Goal: Information Seeking & Learning: Learn about a topic

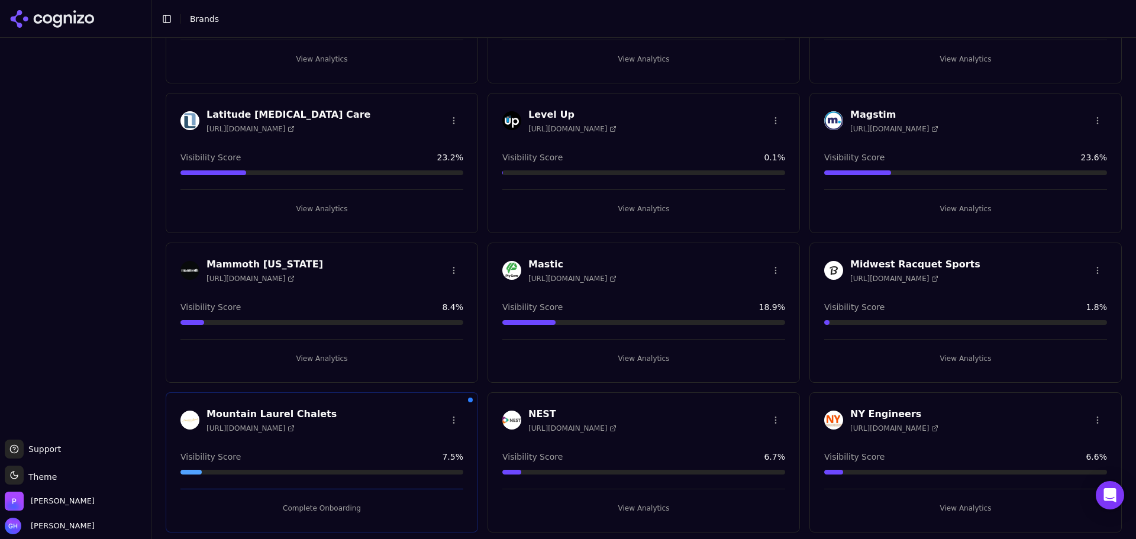
scroll to position [2190, 0]
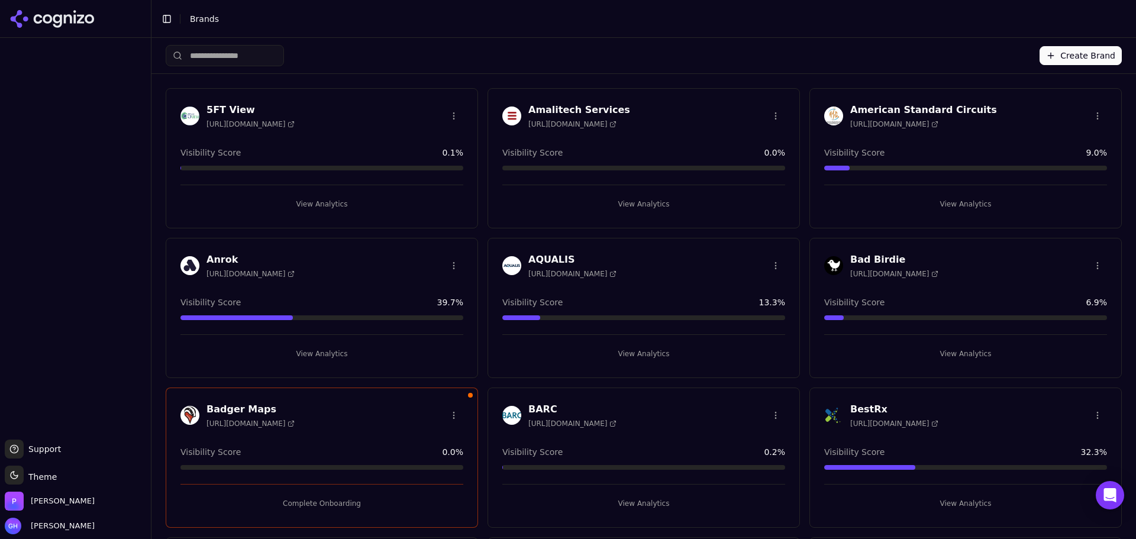
click at [981, 355] on button "View Analytics" at bounding box center [965, 353] width 283 height 19
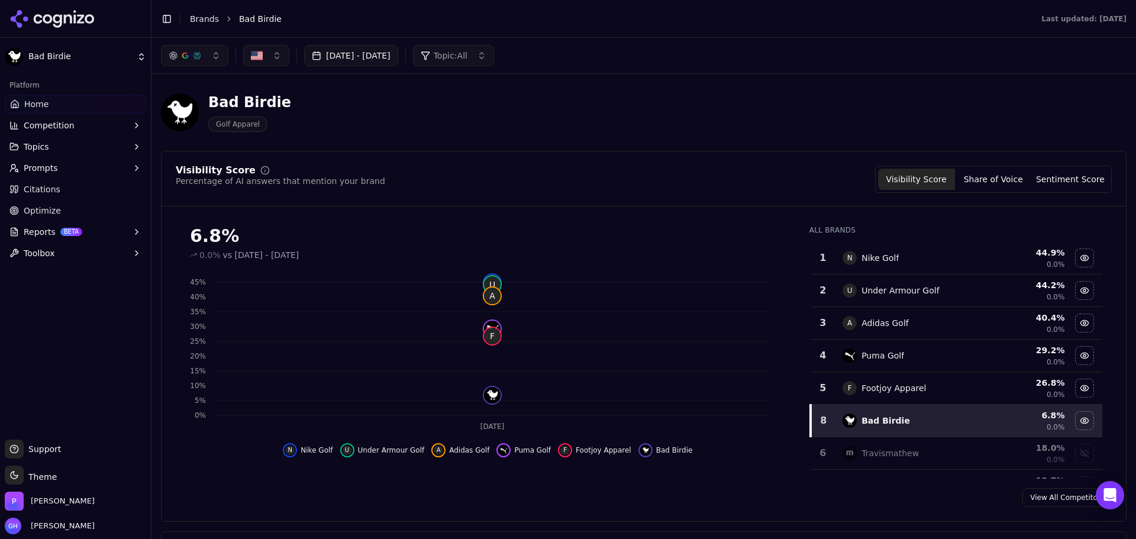
click at [374, 55] on button "[DATE] - [DATE]" at bounding box center [351, 55] width 94 height 21
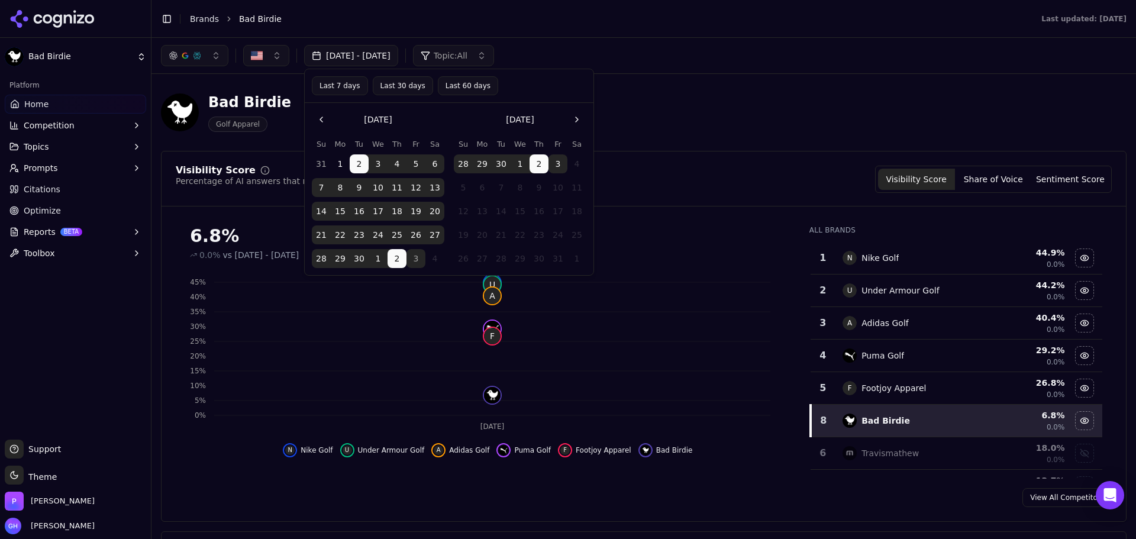
click at [559, 175] on tbody "28 29 30 1 2 3 4 5 6 7 8 9 10 11 12 13 14 15 16 17 18 19 20 21 22 23 24 25 26 2…" at bounding box center [520, 209] width 133 height 118
click at [555, 164] on button "3" at bounding box center [558, 163] width 19 height 19
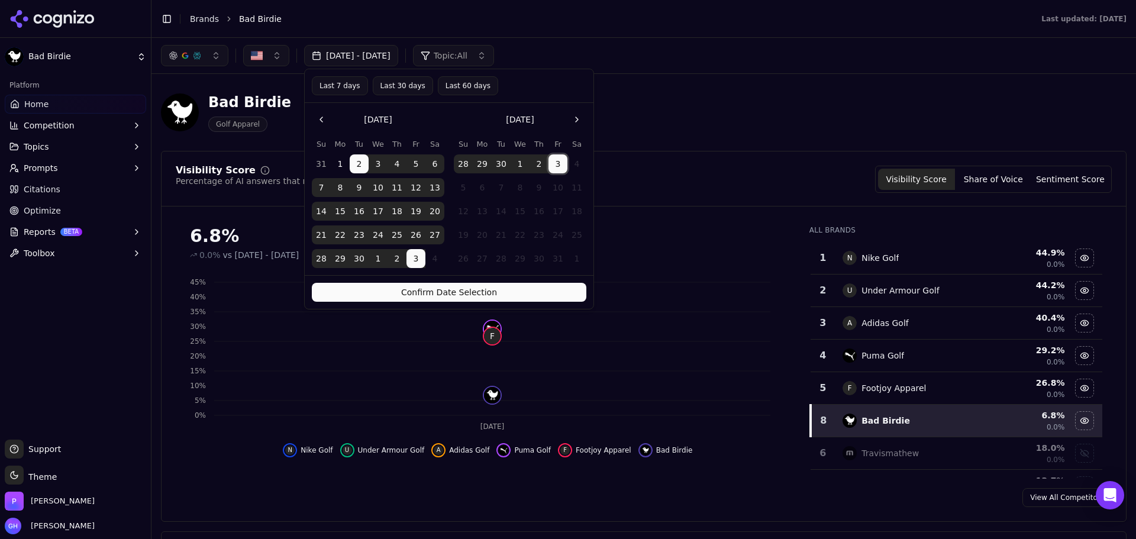
click at [462, 299] on button "Confirm Date Selection" at bounding box center [449, 292] width 275 height 19
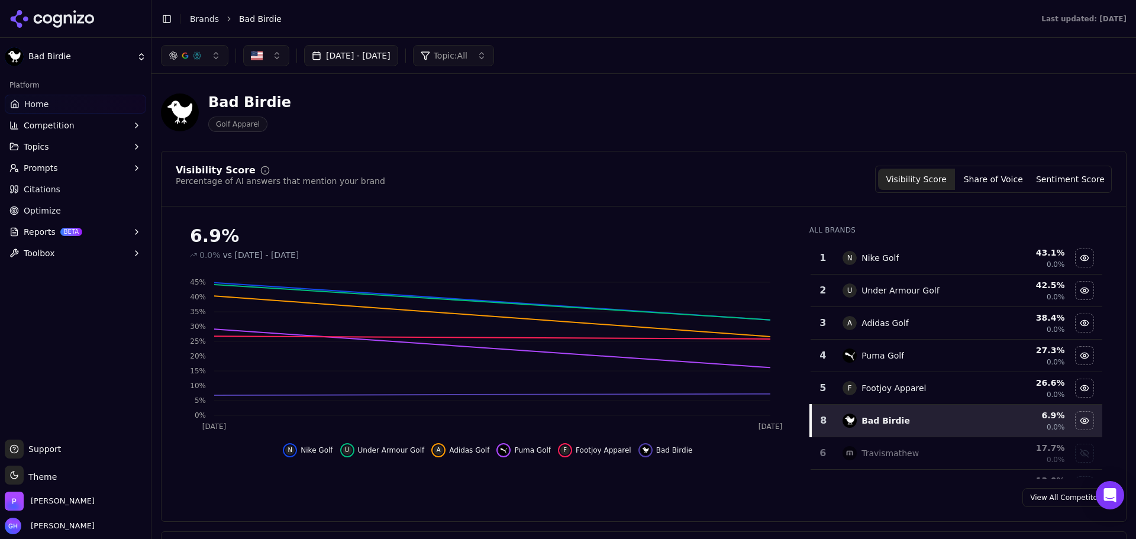
click at [45, 41] on div "Bad Birdie" at bounding box center [75, 35] width 151 height 71
click at [194, 15] on link "Brands" at bounding box center [204, 18] width 29 height 9
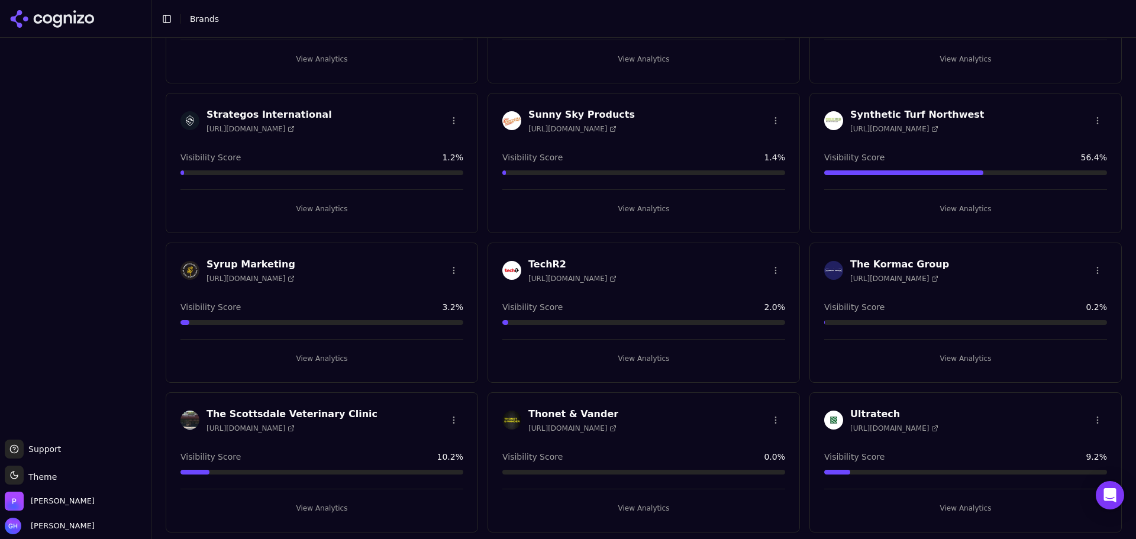
scroll to position [3531, 0]
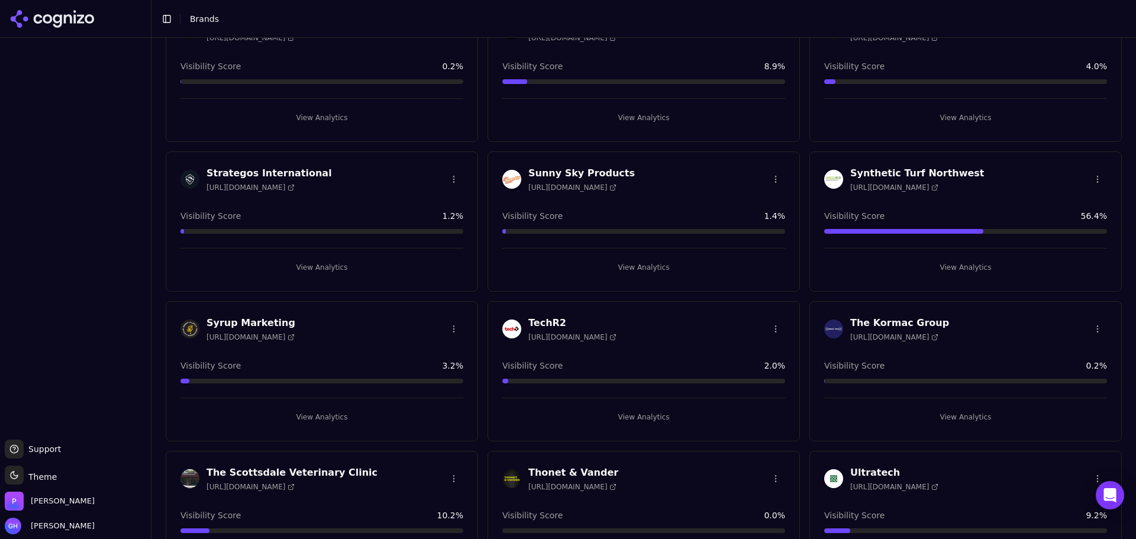
drag, startPoint x: 642, startPoint y: 266, endPoint x: 713, endPoint y: 325, distance: 92.0
click at [642, 266] on button "View Analytics" at bounding box center [644, 267] width 283 height 19
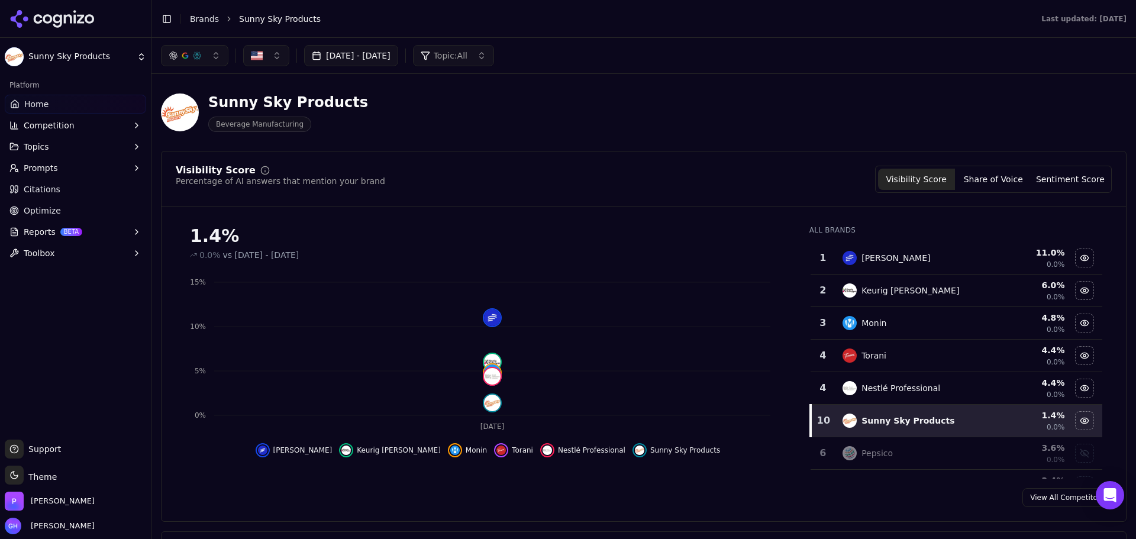
click at [398, 59] on button "Sep 01, 2025 - Oct 02, 2025" at bounding box center [351, 55] width 94 height 21
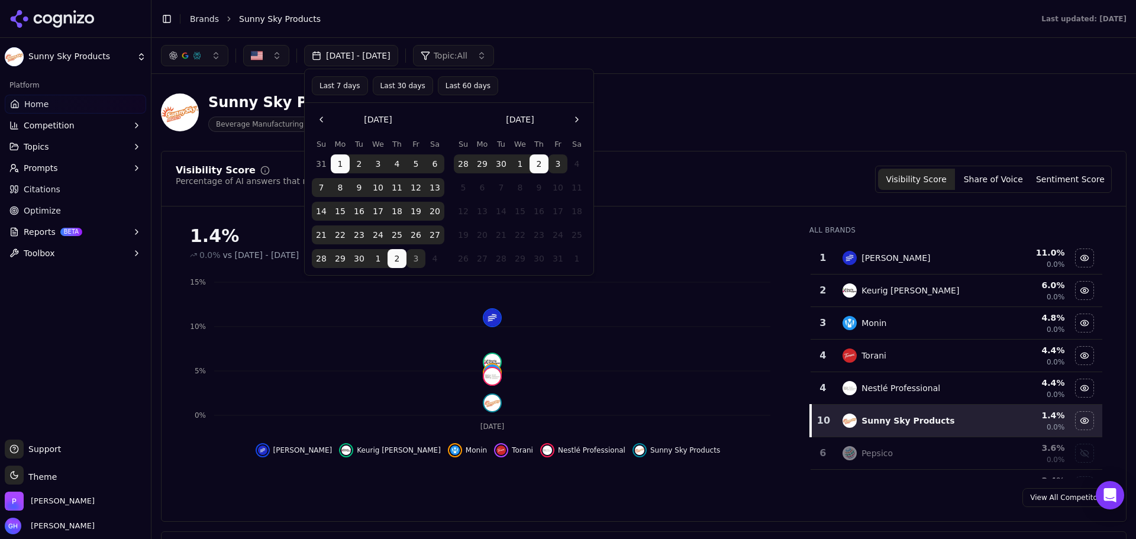
click at [563, 166] on button "3" at bounding box center [558, 163] width 19 height 19
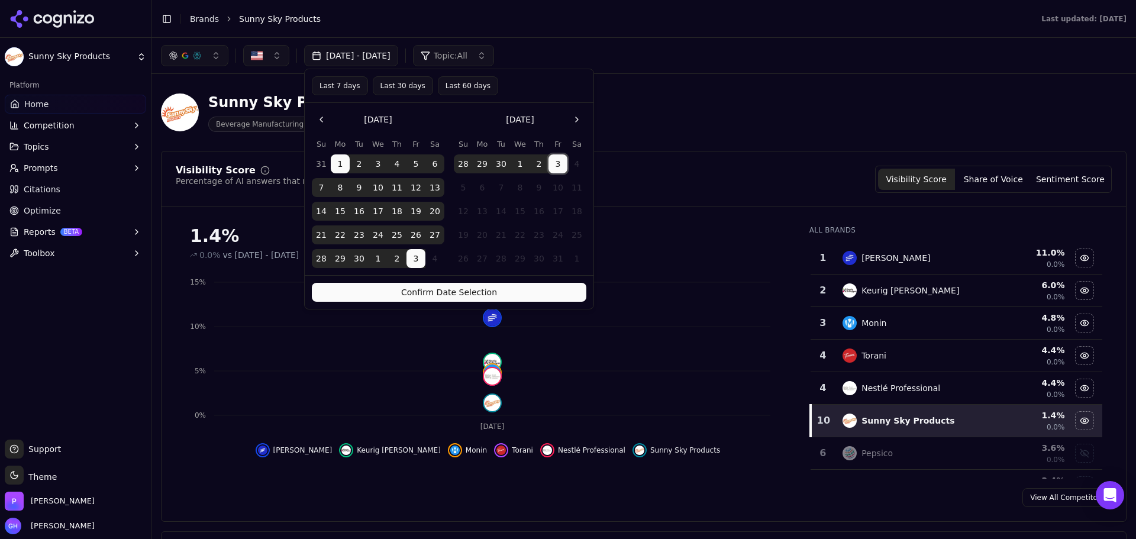
click at [480, 294] on button "Confirm Date Selection" at bounding box center [449, 292] width 275 height 19
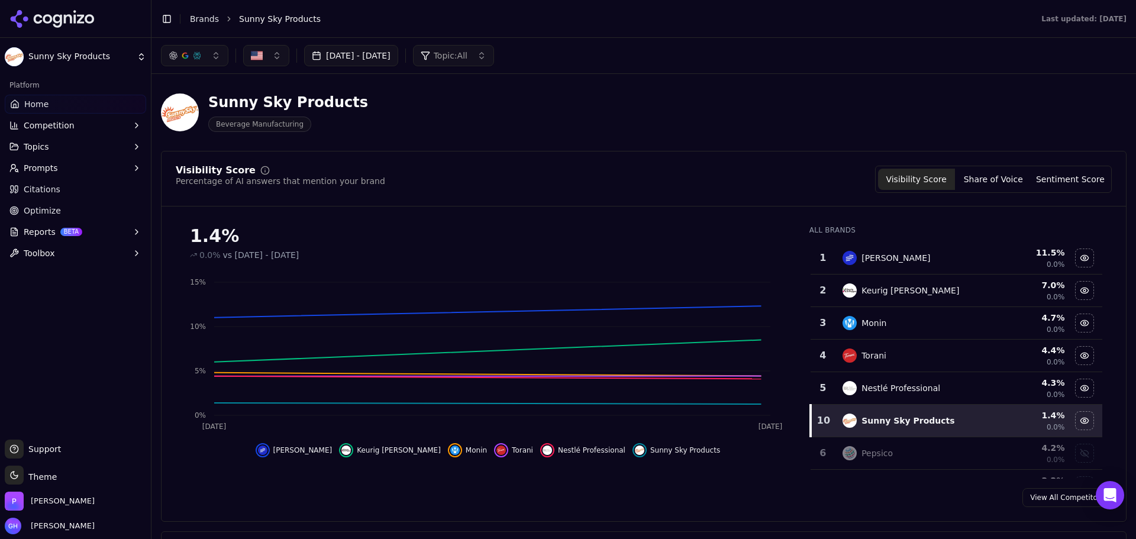
click at [691, 125] on div "Sunny Sky Products Beverage Manufacturing" at bounding box center [644, 112] width 966 height 58
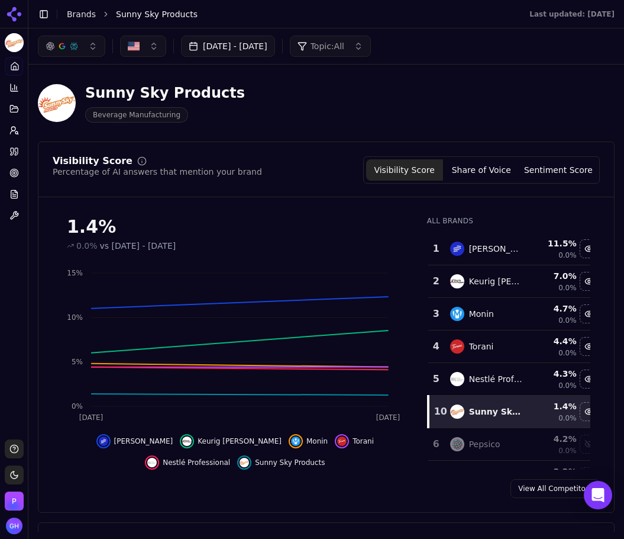
click at [603, 373] on div "1.4% 0.0% vs Jul 31, 2025 - Aug 31, 2025 Oct 1 Oct 2 0% 5% 10% 15% Bunn Keurig …" at bounding box center [326, 338] width 576 height 263
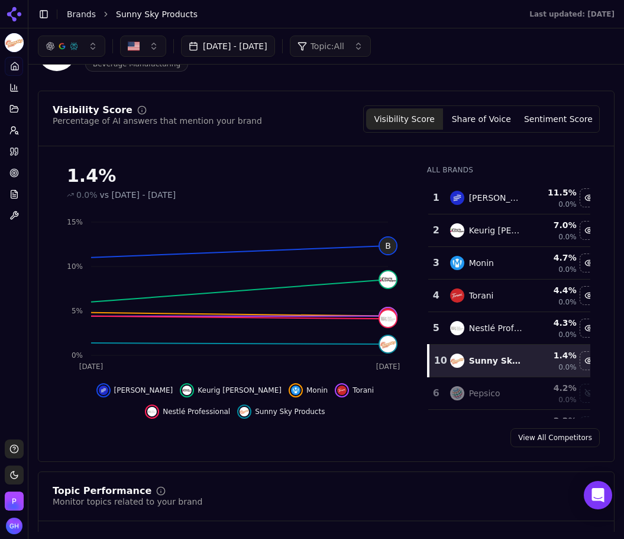
scroll to position [59, 0]
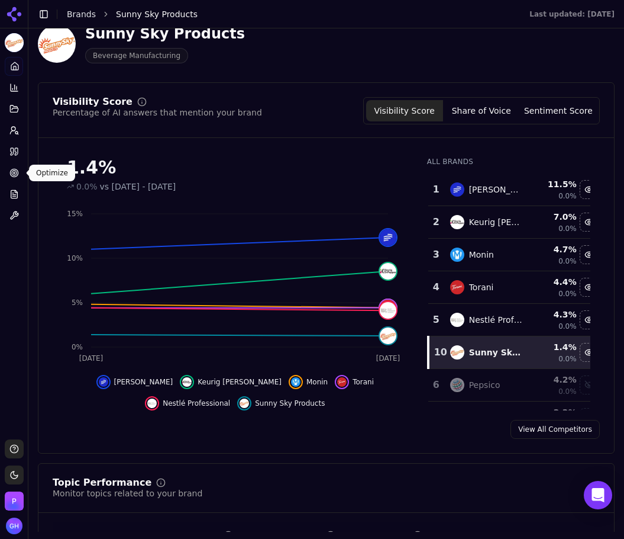
click at [12, 266] on div "Platform Home Competition Topics Prompts Citations Optimize Reports Toolbox" at bounding box center [14, 243] width 28 height 382
click at [474, 108] on button "Share of Voice" at bounding box center [481, 110] width 77 height 21
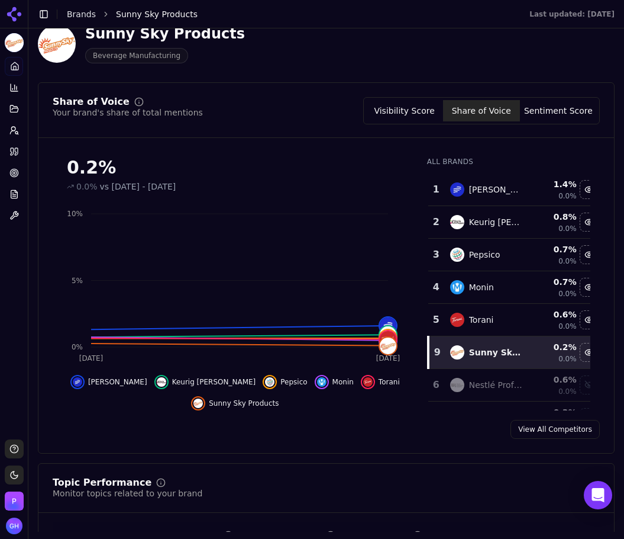
click at [535, 108] on button "Sentiment Score" at bounding box center [558, 110] width 77 height 21
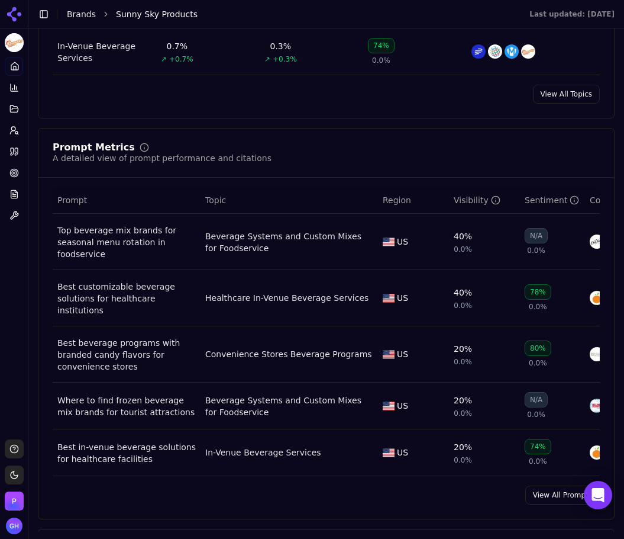
scroll to position [888, 0]
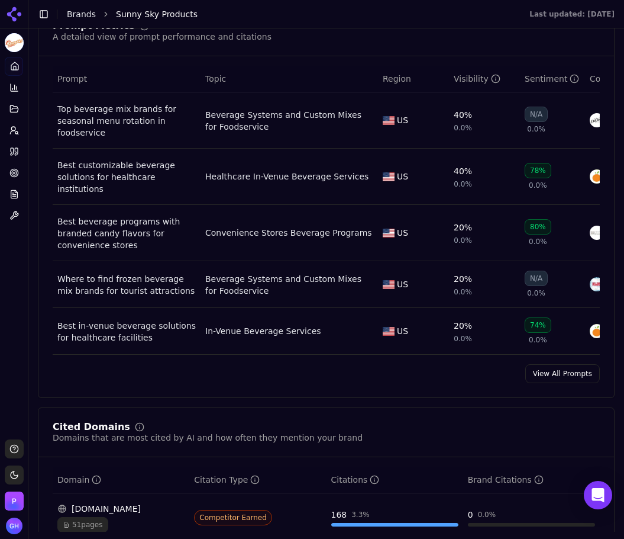
drag, startPoint x: 577, startPoint y: 373, endPoint x: 577, endPoint y: 383, distance: 10.1
click at [577, 373] on link "View All Prompts" at bounding box center [563, 373] width 75 height 19
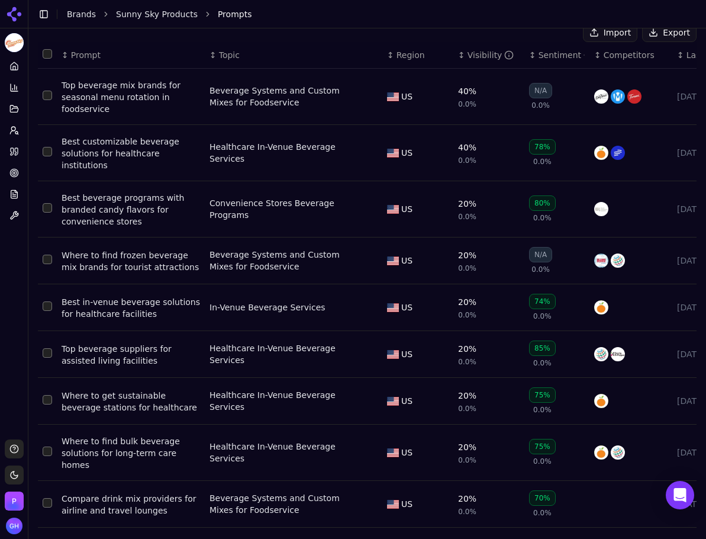
scroll to position [138, 0]
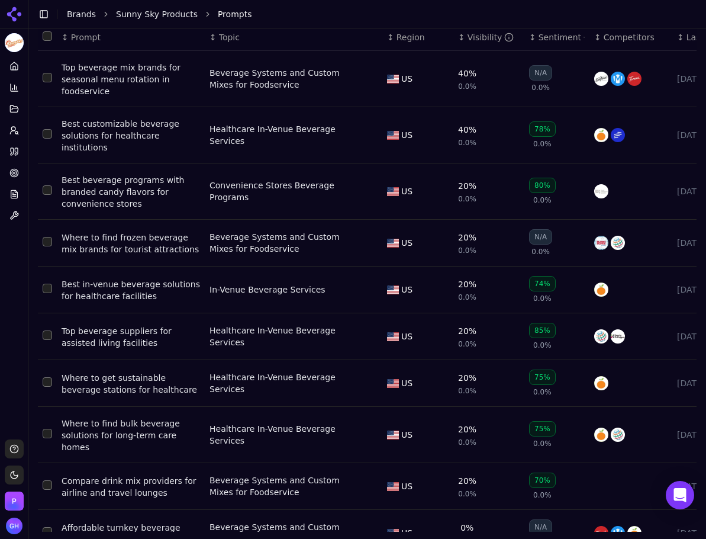
click at [23, 151] on button "Toggle Sidebar" at bounding box center [27, 269] width 9 height 539
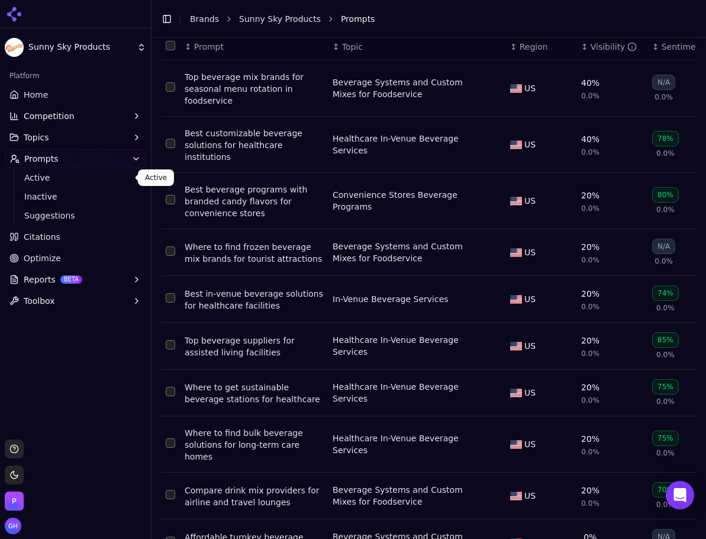
click at [37, 177] on span "Active" at bounding box center [75, 178] width 103 height 12
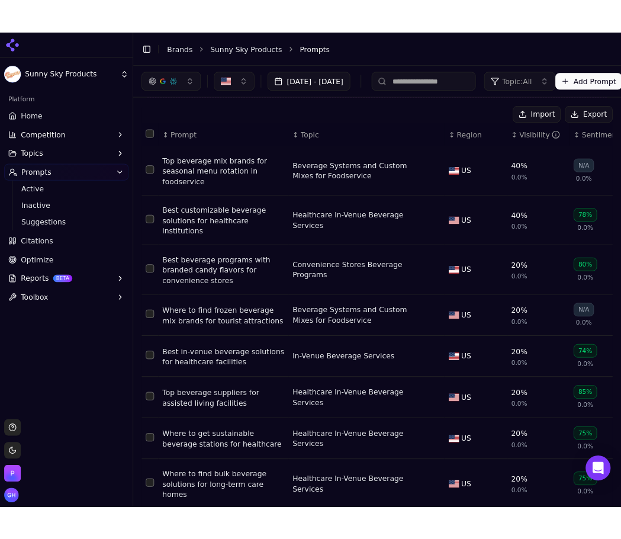
scroll to position [0, 0]
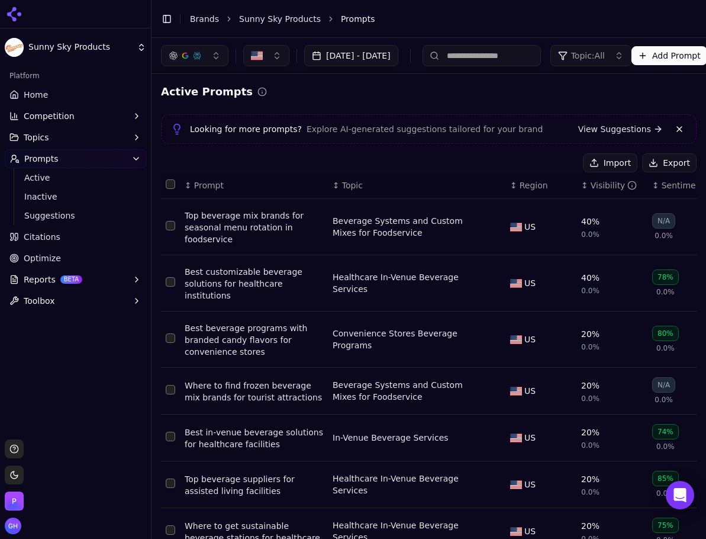
click at [656, 159] on button "Export" at bounding box center [669, 162] width 54 height 19
click at [51, 237] on span "Citations" at bounding box center [42, 237] width 37 height 12
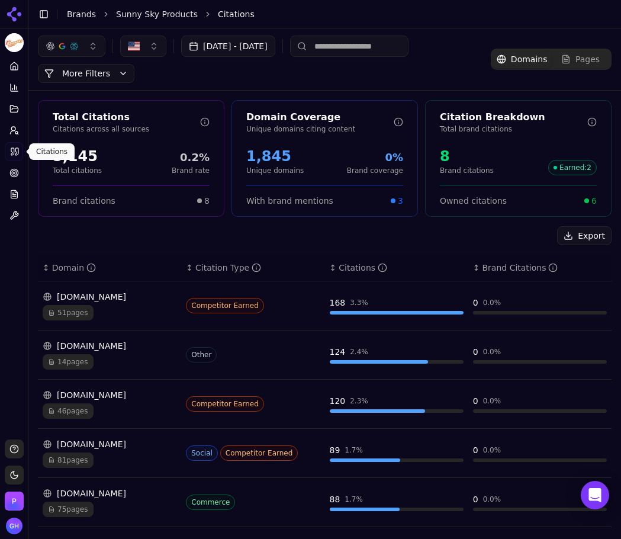
drag, startPoint x: 51, startPoint y: 211, endPoint x: 345, endPoint y: 236, distance: 294.7
click at [360, 237] on div "Export" at bounding box center [325, 235] width 574 height 19
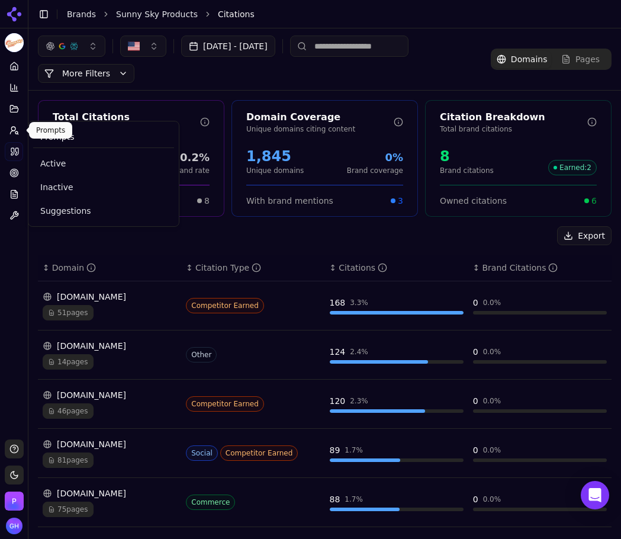
click at [19, 129] on button "Prompts" at bounding box center [14, 130] width 18 height 19
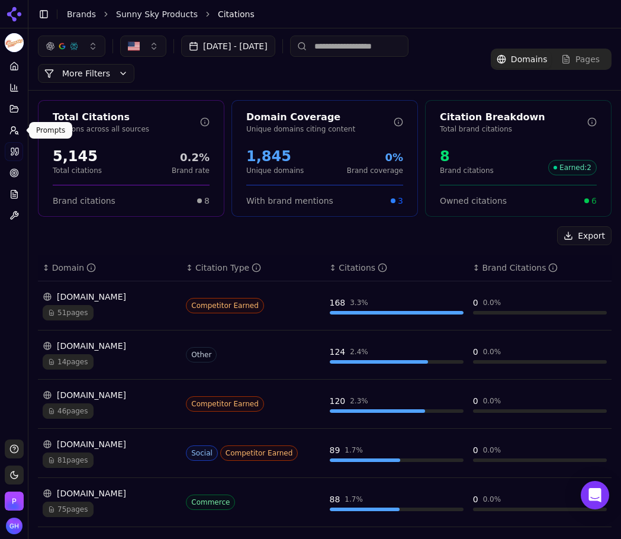
click at [15, 125] on icon at bounding box center [13, 129] width 9 height 9
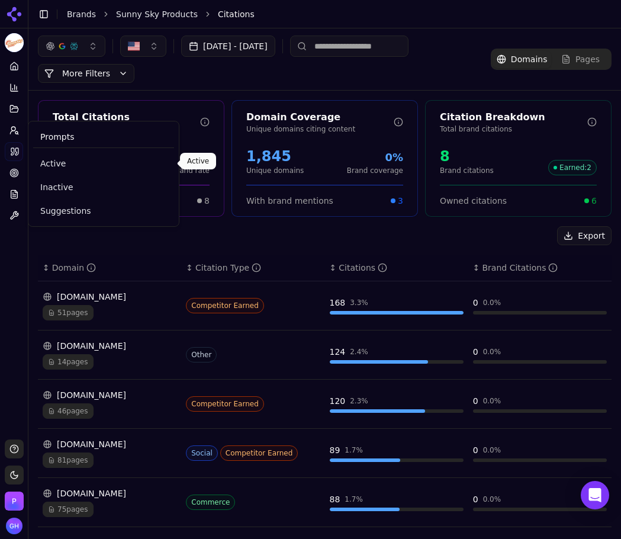
click at [44, 164] on span "Active" at bounding box center [103, 163] width 127 height 12
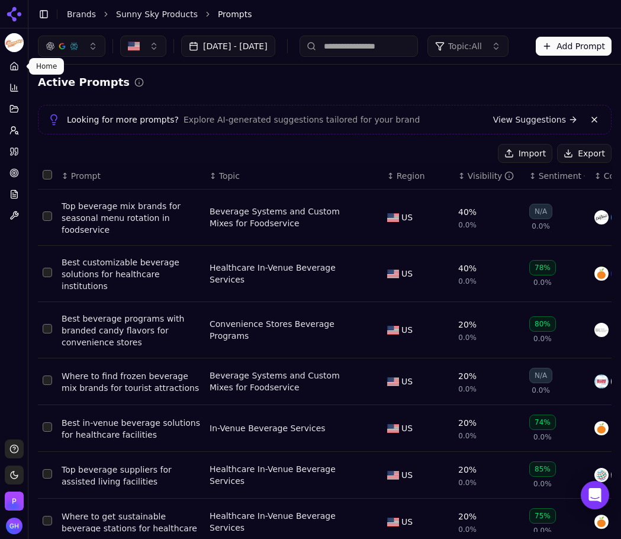
drag, startPoint x: 9, startPoint y: 72, endPoint x: 240, endPoint y: 215, distance: 271.9
click at [9, 72] on link "Home" at bounding box center [14, 66] width 18 height 19
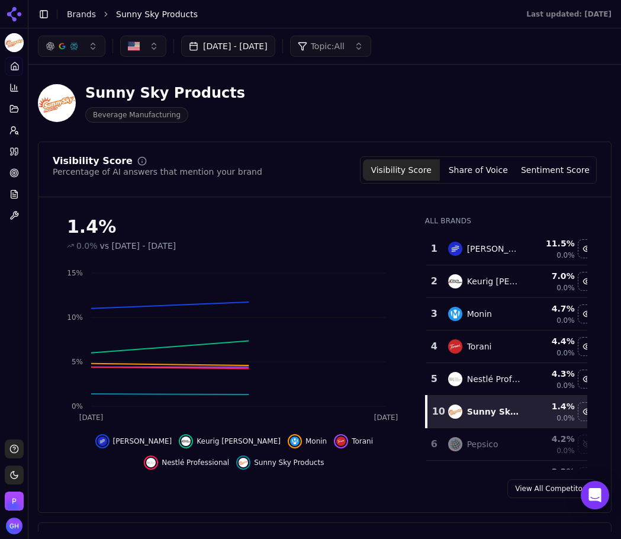
click at [464, 164] on button "Share of Voice" at bounding box center [478, 169] width 77 height 21
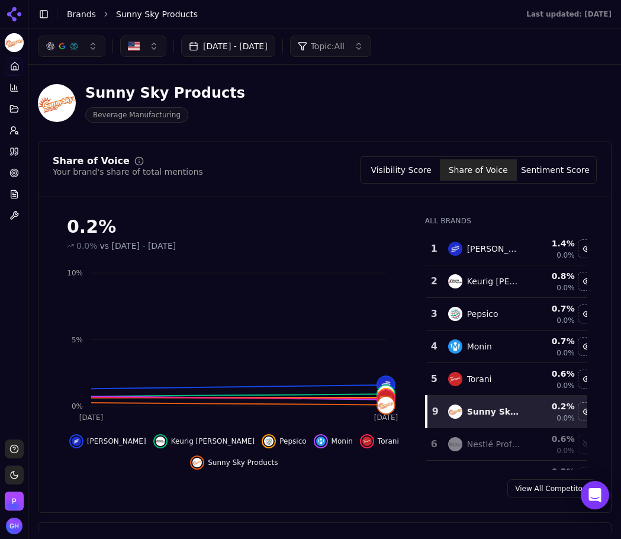
click at [16, 66] on icon at bounding box center [15, 68] width 2 height 4
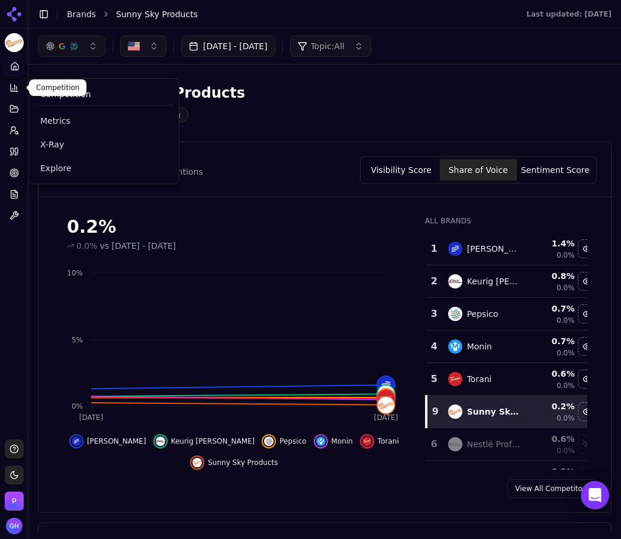
click at [314, 89] on div "Sunny Sky Products Beverage Manufacturing" at bounding box center [303, 102] width 530 height 39
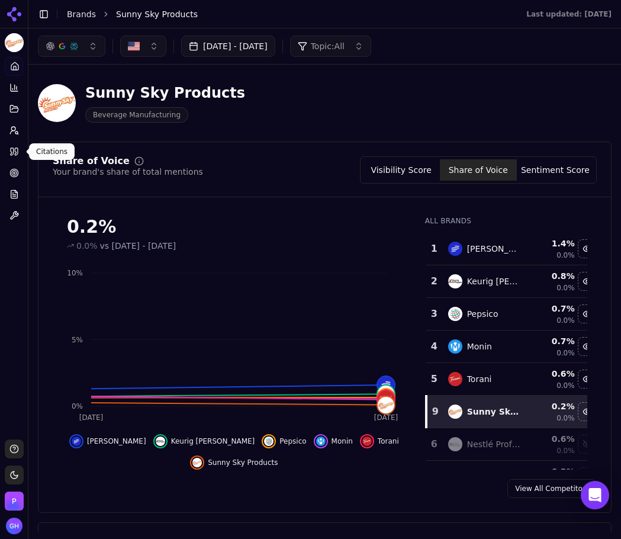
click at [11, 154] on icon at bounding box center [12, 151] width 3 height 7
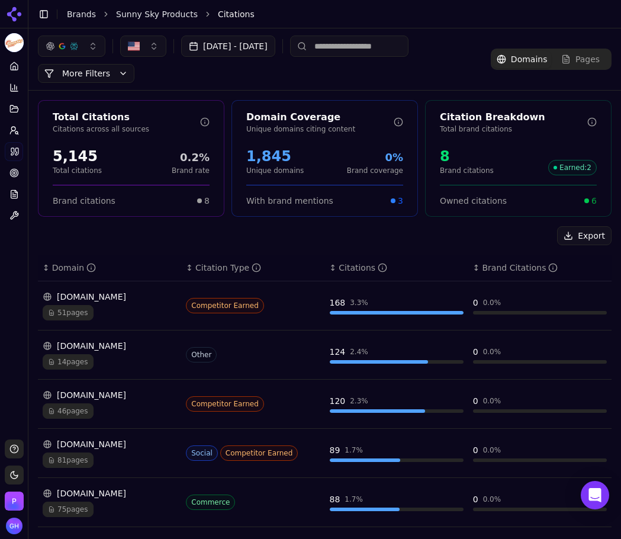
click at [536, 9] on li "Citations" at bounding box center [403, 14] width 370 height 12
click at [565, 232] on button "Export" at bounding box center [584, 235] width 54 height 19
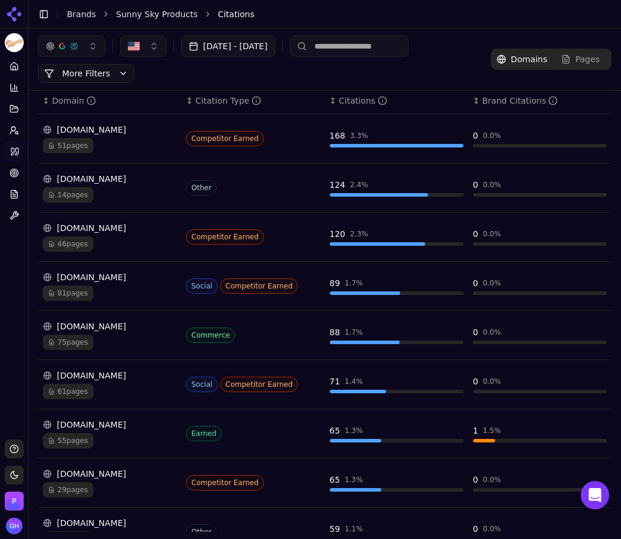
scroll to position [237, 0]
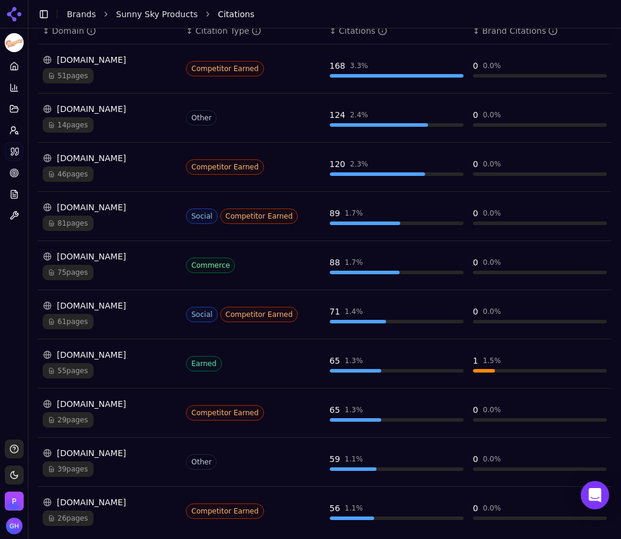
drag, startPoint x: 12, startPoint y: 18, endPoint x: 110, endPoint y: 31, distance: 99.1
click at [12, 18] on icon at bounding box center [14, 14] width 19 height 19
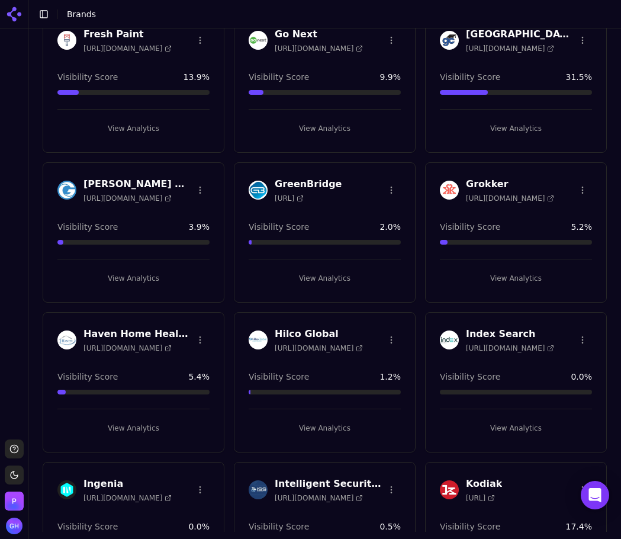
scroll to position [1741, 0]
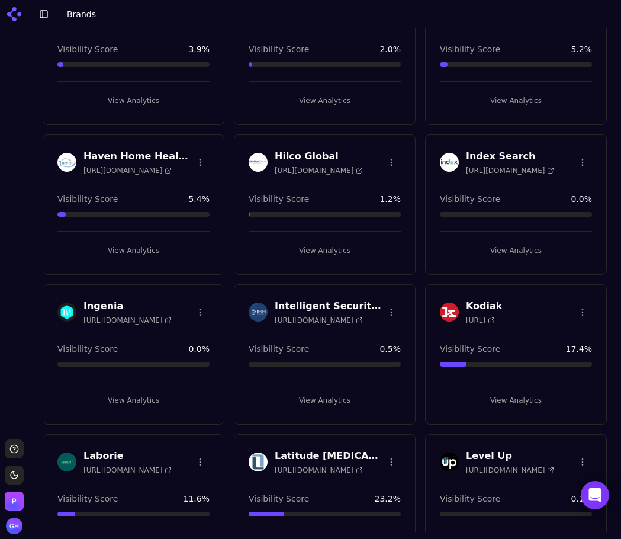
click at [331, 392] on button "View Analytics" at bounding box center [325, 400] width 152 height 19
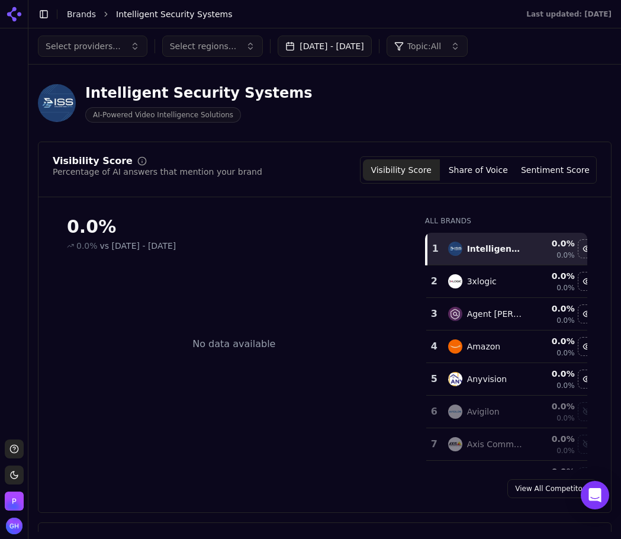
click at [359, 45] on button "[DATE] - [DATE]" at bounding box center [325, 46] width 94 height 21
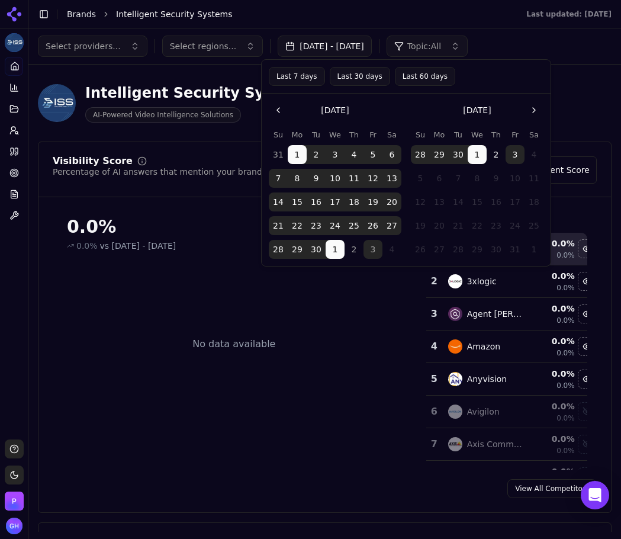
click at [517, 149] on button "3" at bounding box center [514, 154] width 19 height 19
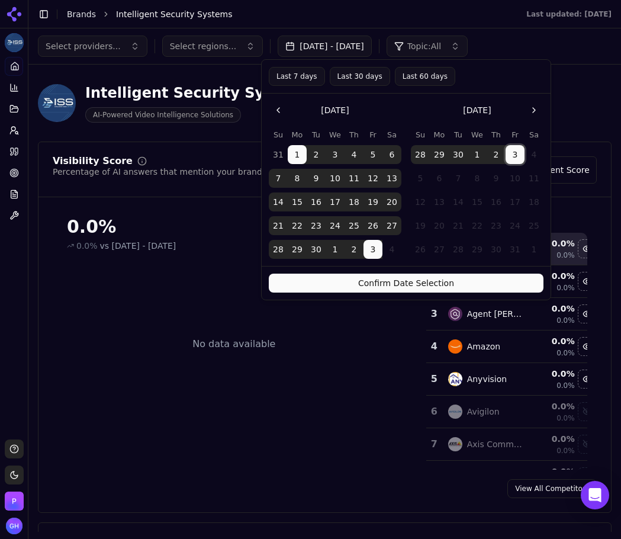
click at [466, 285] on button "Confirm Date Selection" at bounding box center [406, 282] width 275 height 19
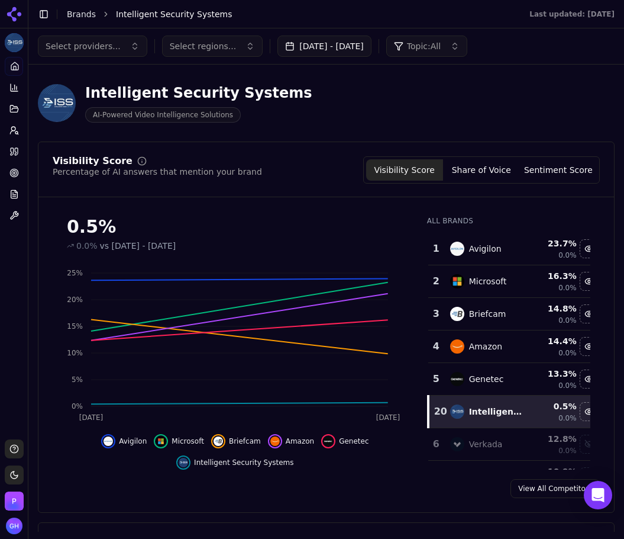
click at [536, 52] on div "Select providers... Select regions... [DATE] - [DATE] Topic: All" at bounding box center [326, 46] width 577 height 21
click at [370, 481] on div "View All Competitors" at bounding box center [326, 488] width 576 height 19
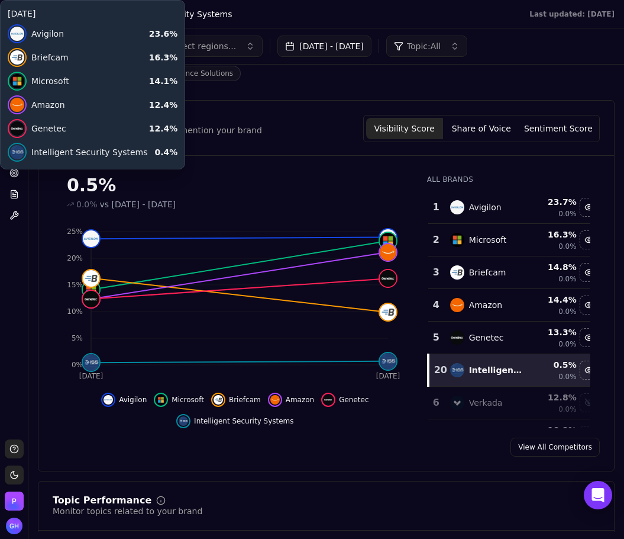
scroll to position [59, 0]
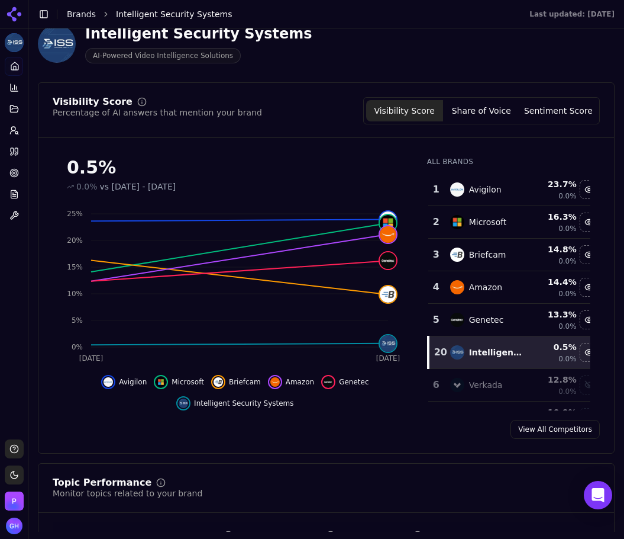
click at [482, 122] on div "Visibility Score Share of Voice Sentiment Score" at bounding box center [481, 110] width 237 height 27
click at [481, 116] on button "Share of Voice" at bounding box center [481, 110] width 77 height 21
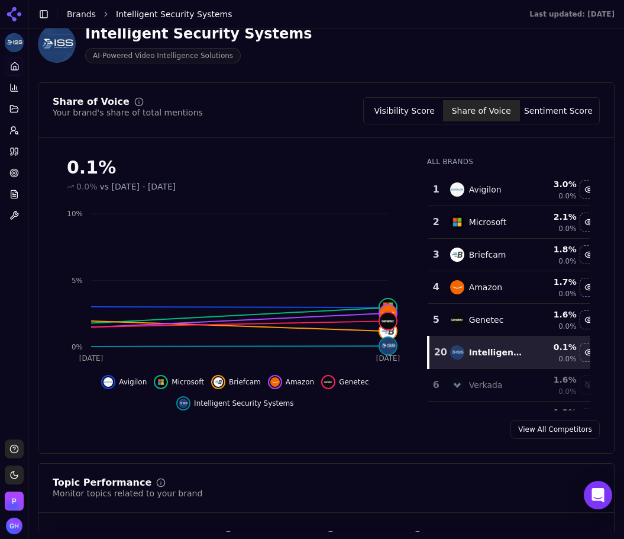
click at [256, 88] on div "Share of Voice Your brand's share of total mentions Visibility Score Share of V…" at bounding box center [326, 267] width 577 height 371
click at [312, 447] on div "Share of Voice Your brand's share of total mentions Visibility Score Share of V…" at bounding box center [326, 267] width 577 height 371
click at [561, 116] on button "Sentiment Score" at bounding box center [558, 110] width 77 height 21
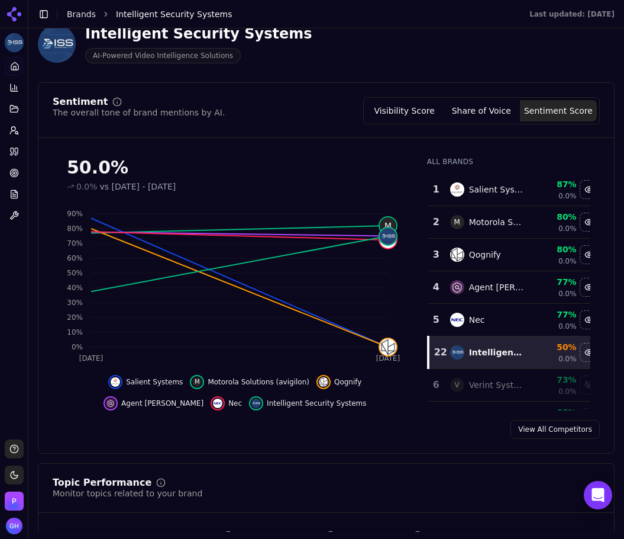
drag, startPoint x: 561, startPoint y: 116, endPoint x: 423, endPoint y: 50, distance: 153.5
click at [423, 50] on div "Intelligent Security Systems AI-Powered Video Intelligence Solutions" at bounding box center [303, 43] width 530 height 39
click at [411, 452] on div "Sentiment The overall tone of brand mentions by AI. Visibility Score Share of V…" at bounding box center [326, 267] width 577 height 371
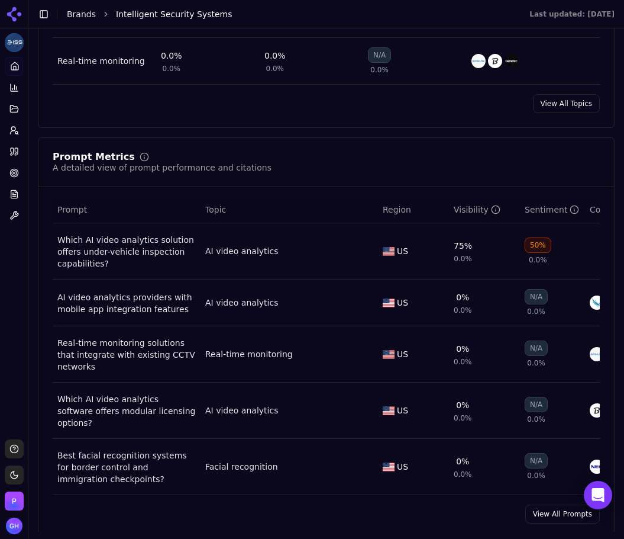
scroll to position [829, 0]
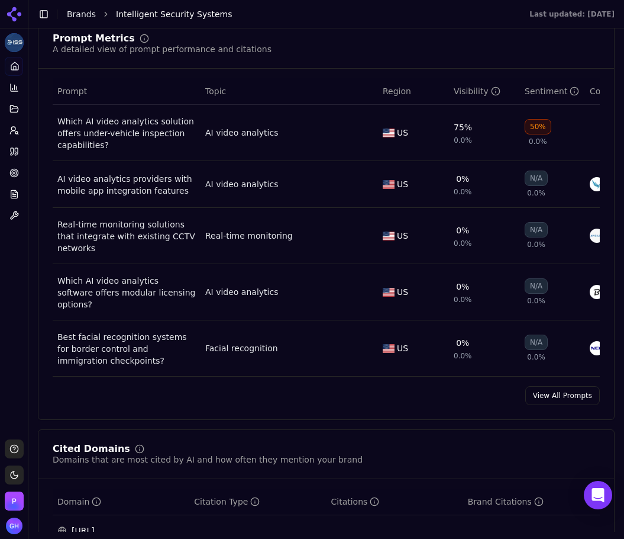
click at [559, 391] on link "View All Prompts" at bounding box center [563, 395] width 75 height 19
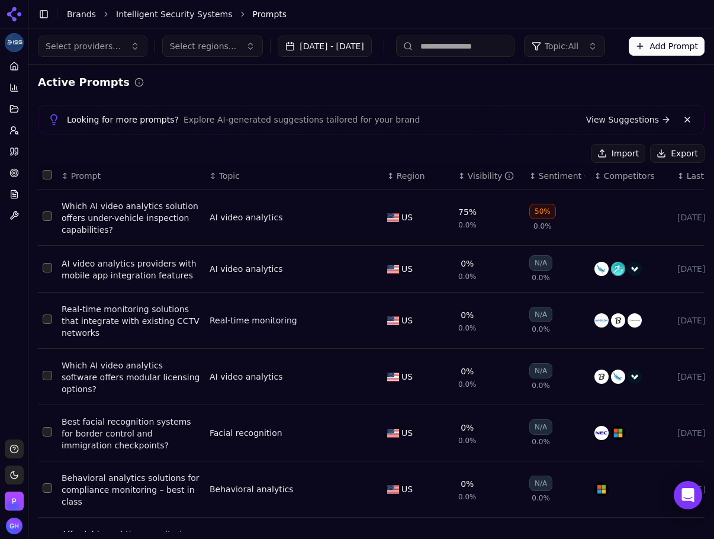
drag, startPoint x: 658, startPoint y: 162, endPoint x: 658, endPoint y: 143, distance: 18.3
click at [620, 162] on button "Export" at bounding box center [677, 153] width 54 height 19
click at [22, 153] on div "Intelligent Security Systems Platform Home Competition Topics Prompts Citations…" at bounding box center [14, 269] width 28 height 539
click at [7, 152] on link "Citations" at bounding box center [14, 151] width 18 height 19
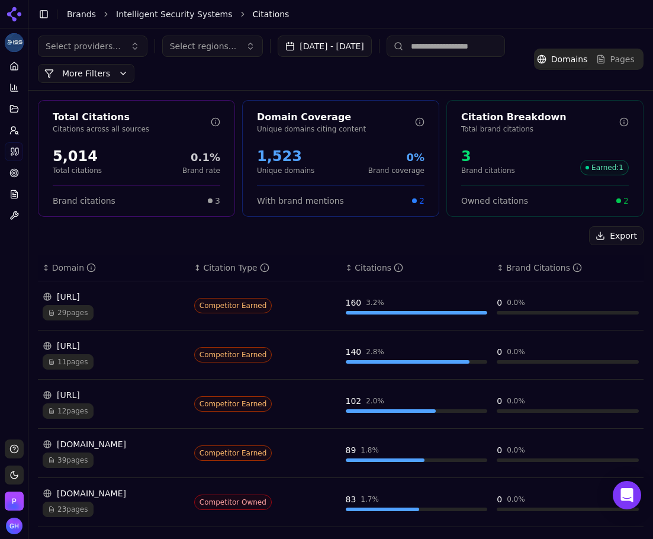
click at [310, 246] on div "Export ↕ Domain ↕ Citation Type ↕ Citations ↕ Brand Citations [URL] 29 pages Co…" at bounding box center [340, 513] width 605 height 575
click at [520, 238] on div "Export" at bounding box center [340, 235] width 605 height 19
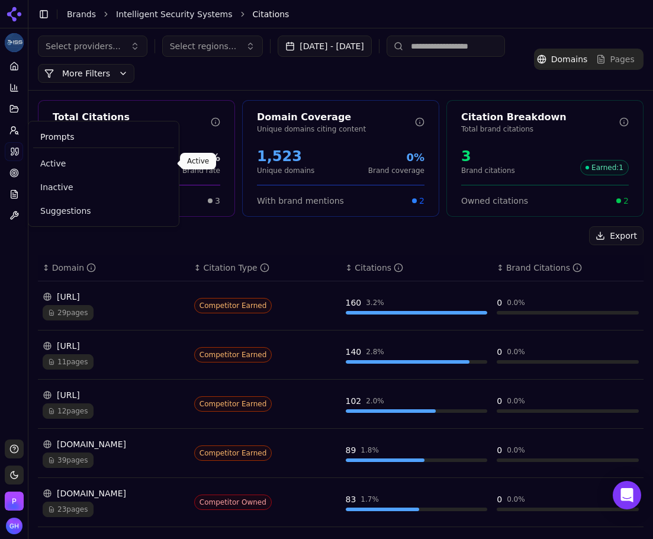
click at [57, 163] on span "Active" at bounding box center [103, 163] width 127 height 12
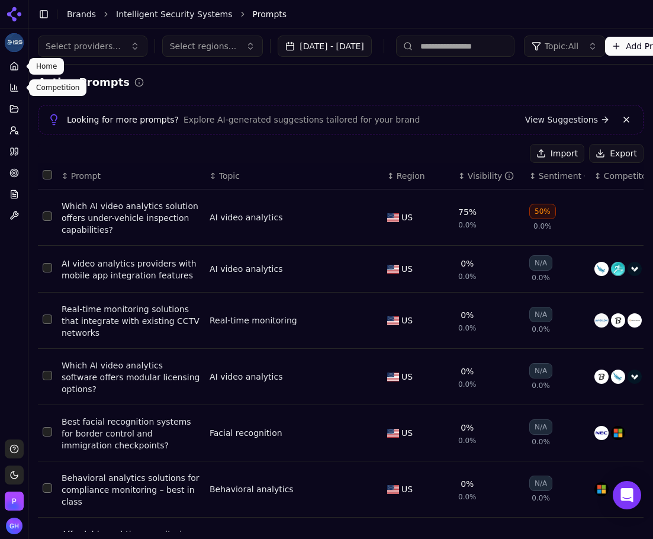
click at [16, 67] on icon at bounding box center [13, 66] width 9 height 9
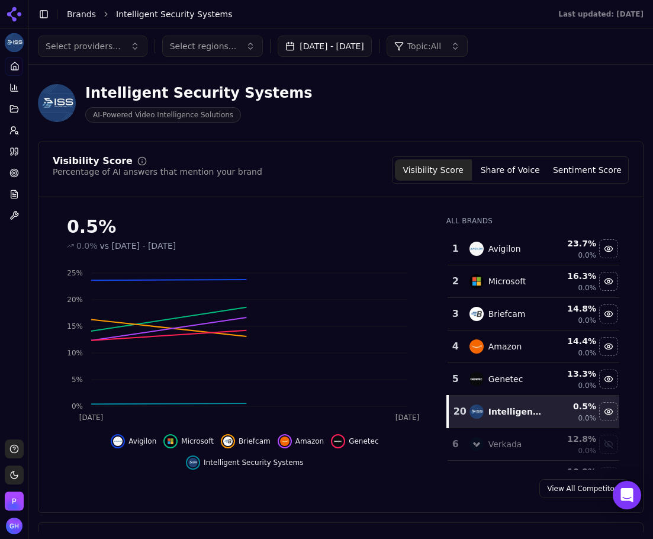
click at [508, 169] on button "Share of Voice" at bounding box center [510, 169] width 77 height 21
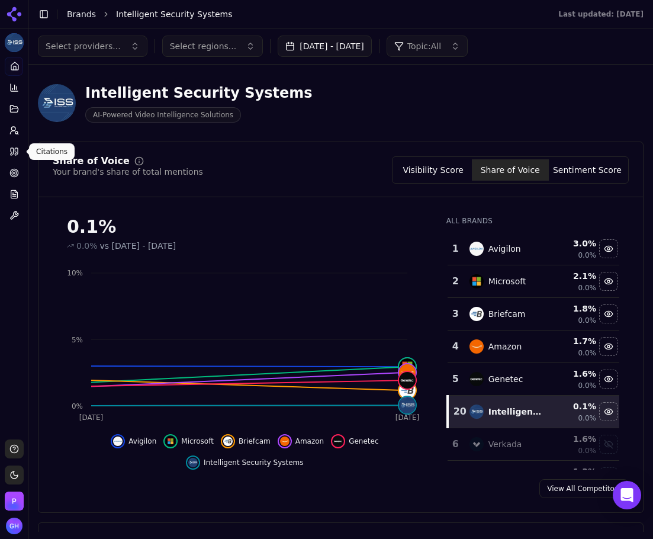
drag, startPoint x: 14, startPoint y: 149, endPoint x: 28, endPoint y: 149, distance: 14.8
click at [14, 149] on icon at bounding box center [12, 151] width 3 height 7
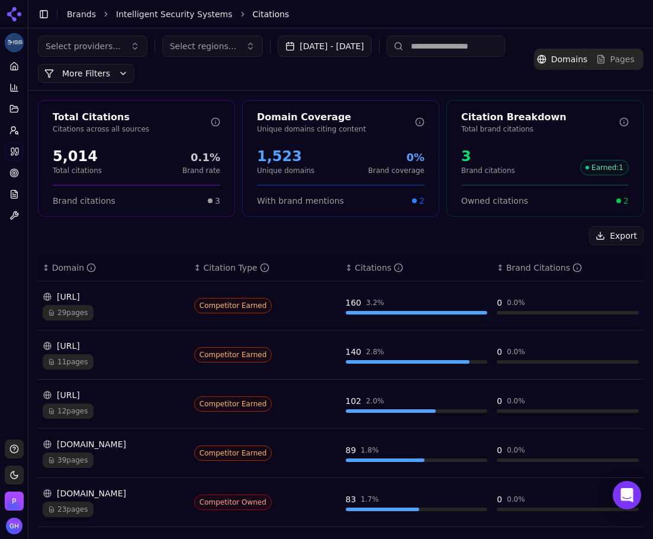
click at [608, 239] on button "Export" at bounding box center [616, 235] width 54 height 19
drag, startPoint x: 17, startPoint y: 14, endPoint x: 40, endPoint y: 17, distance: 23.2
click at [17, 14] on icon at bounding box center [14, 14] width 19 height 19
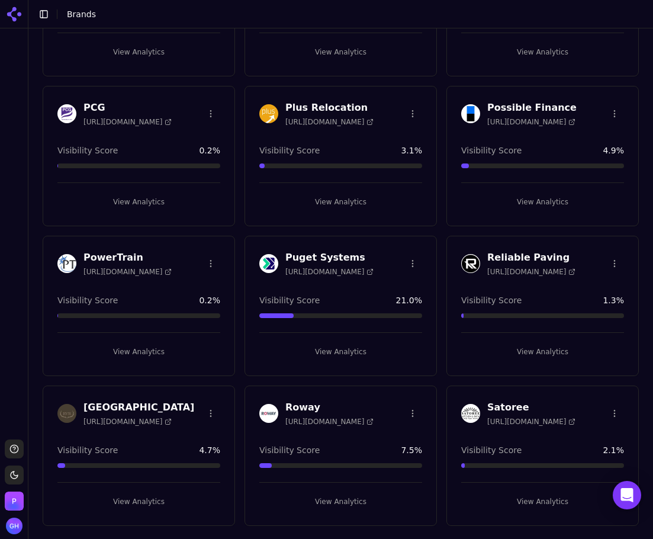
scroll to position [2570, 0]
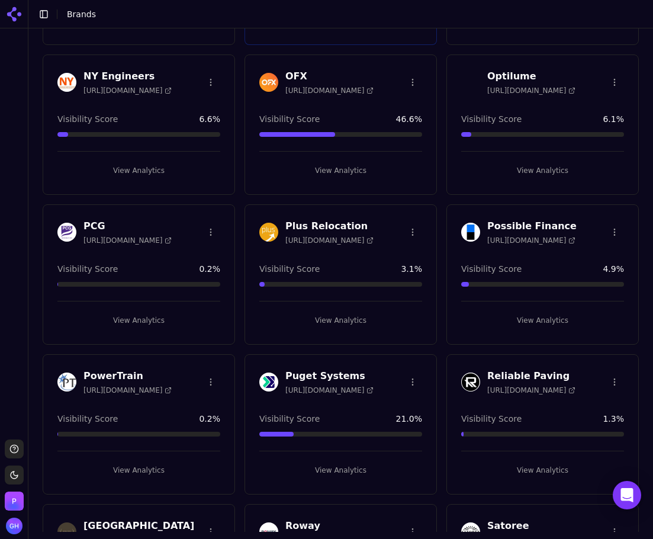
click at [141, 328] on div "PCG [URL][DOMAIN_NAME] Visibility Score 0.2 % View Analytics" at bounding box center [139, 274] width 192 height 140
click at [179, 320] on button "View Analytics" at bounding box center [138, 320] width 163 height 19
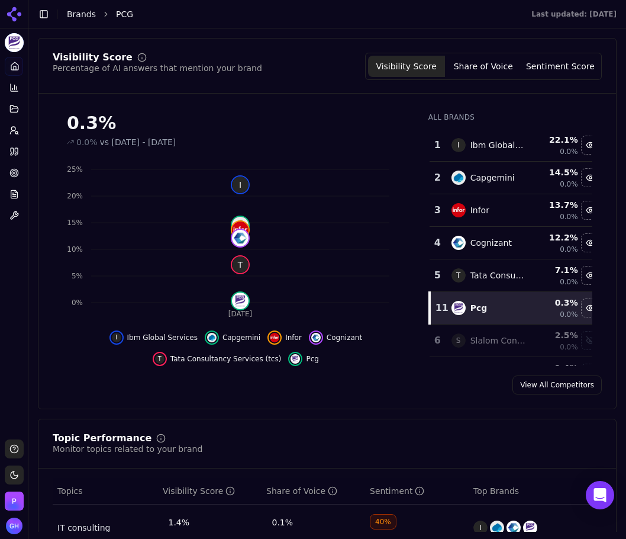
scroll to position [7, 0]
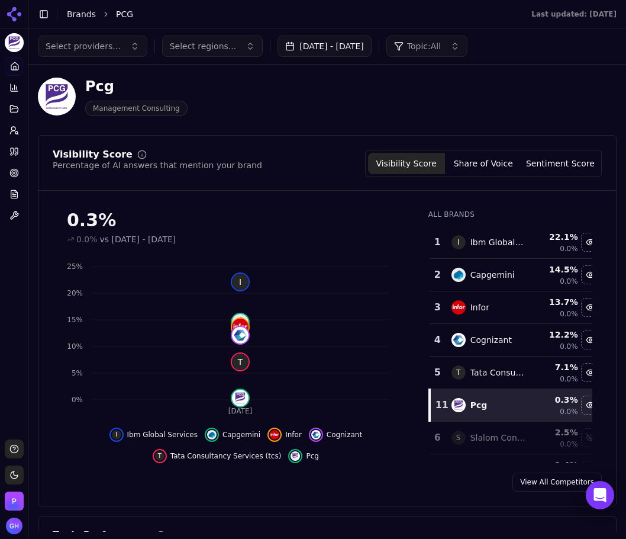
click at [330, 43] on button "[DATE] - [DATE]" at bounding box center [325, 46] width 94 height 21
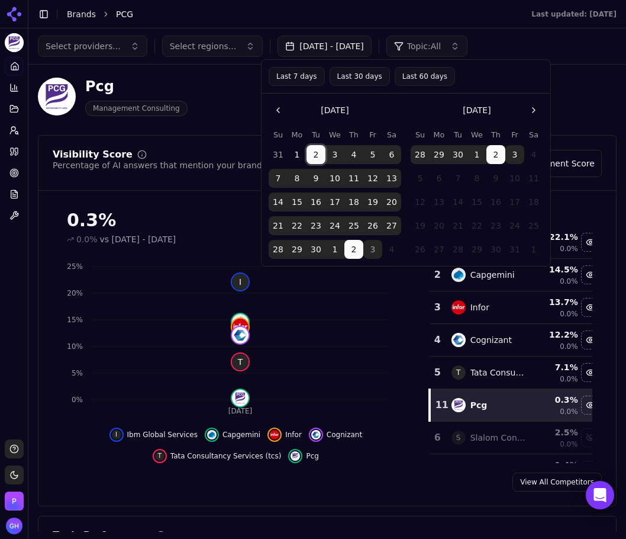
click at [318, 150] on button "2" at bounding box center [316, 154] width 19 height 19
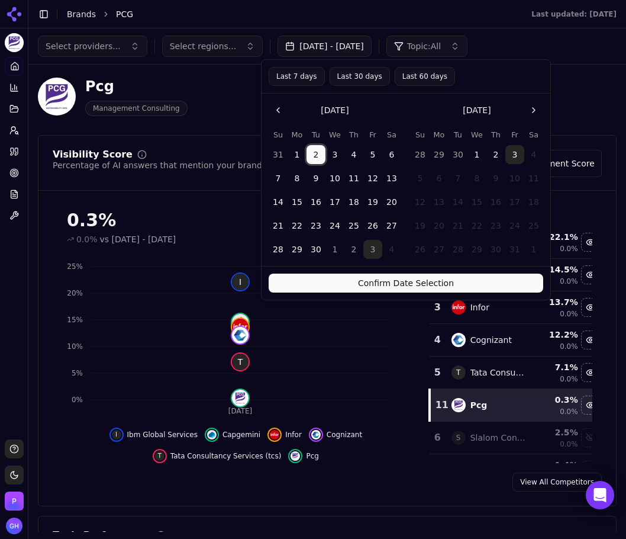
click at [502, 154] on button "2" at bounding box center [496, 154] width 19 height 19
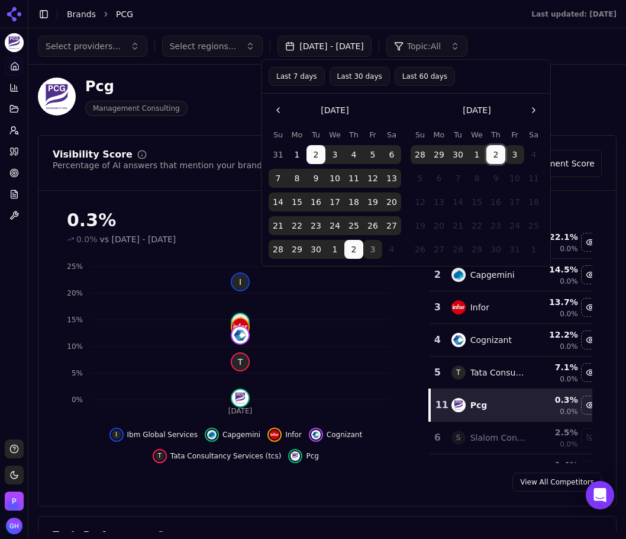
click at [507, 153] on button "3" at bounding box center [514, 154] width 19 height 19
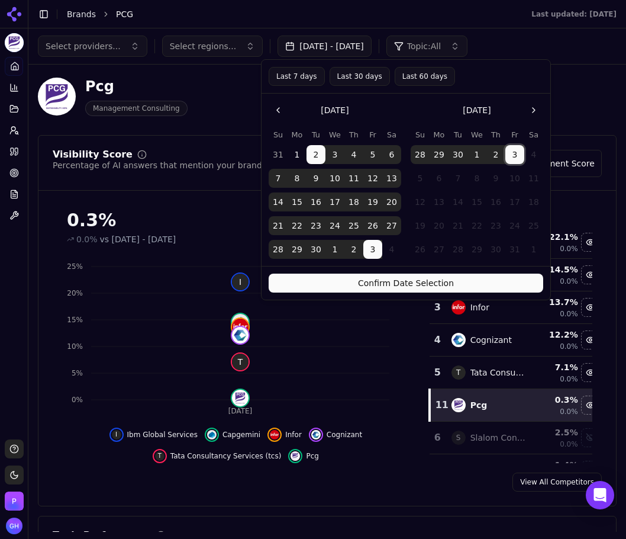
click at [458, 280] on button "Confirm Date Selection" at bounding box center [406, 282] width 275 height 19
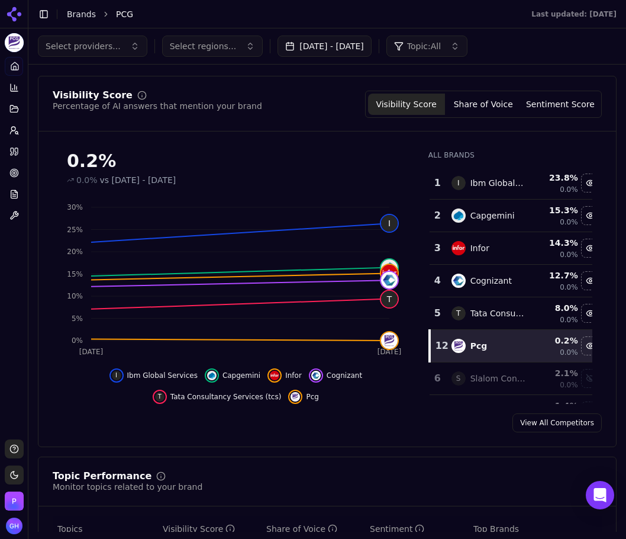
scroll to position [0, 0]
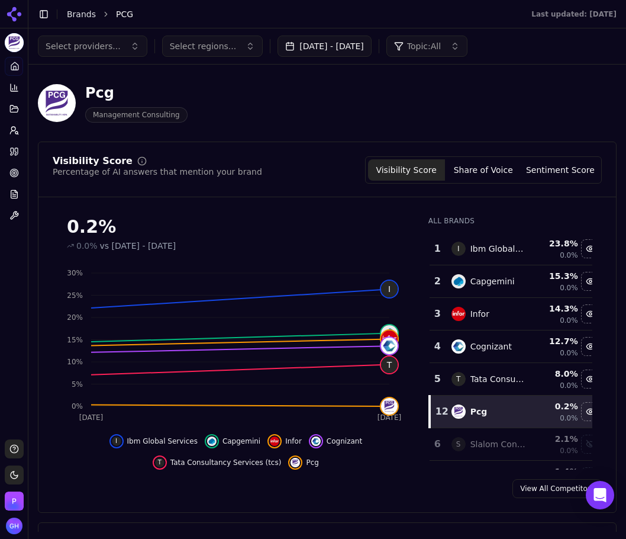
click at [494, 173] on button "Share of Voice" at bounding box center [483, 169] width 77 height 21
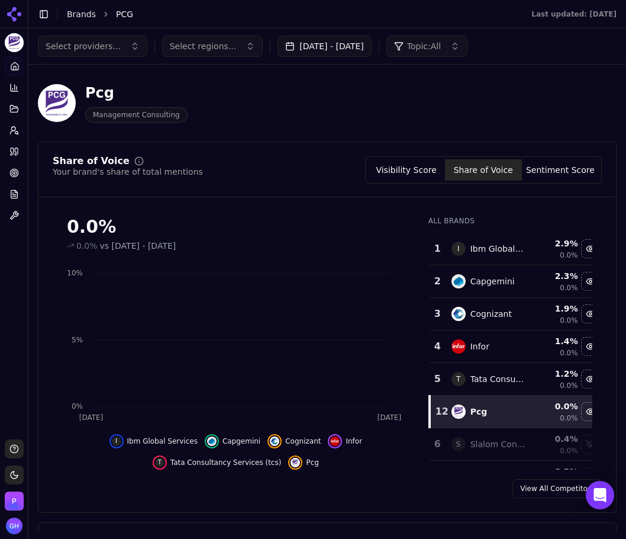
scroll to position [59, 0]
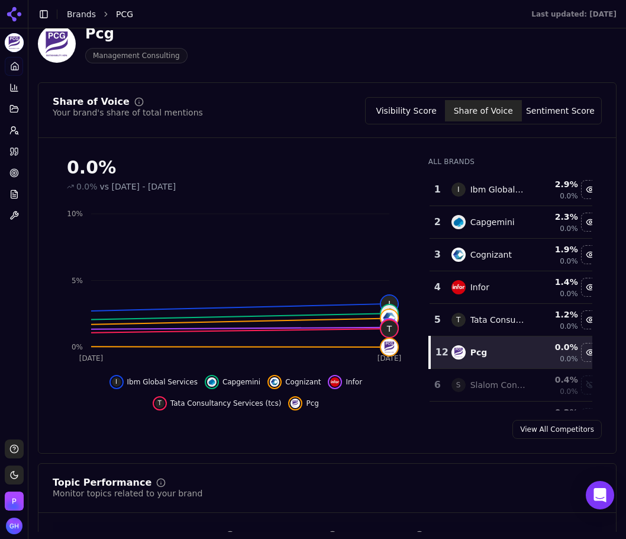
click at [546, 99] on div "Visibility Score Share of Voice Sentiment Score" at bounding box center [483, 110] width 237 height 27
click at [542, 105] on button "Sentiment Score" at bounding box center [560, 110] width 77 height 21
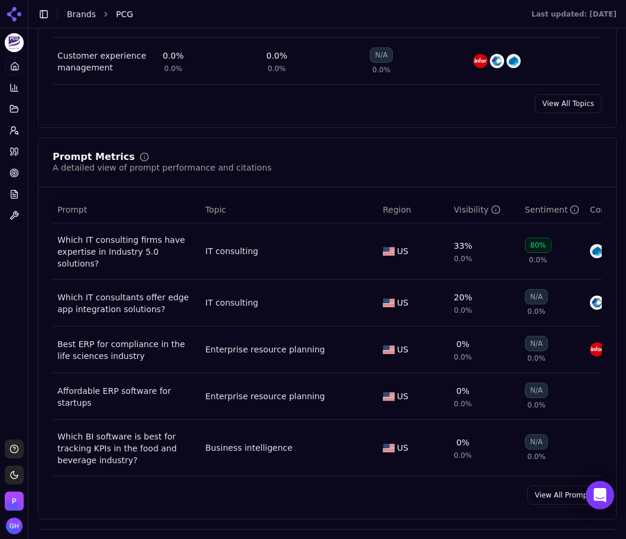
scroll to position [769, 0]
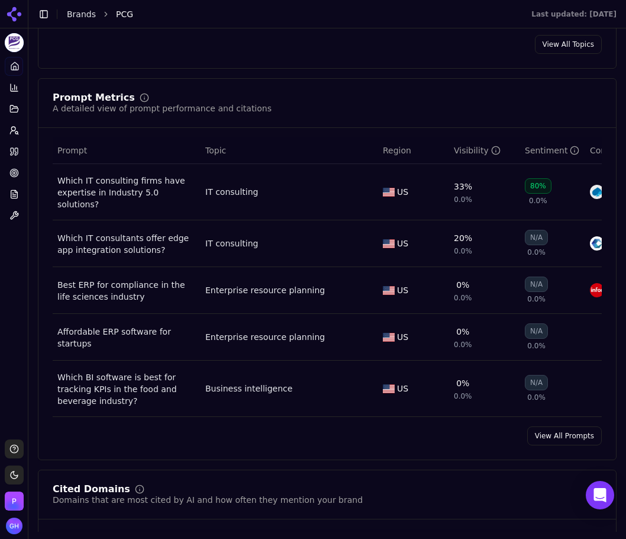
click at [546, 429] on link "View All Prompts" at bounding box center [564, 435] width 75 height 19
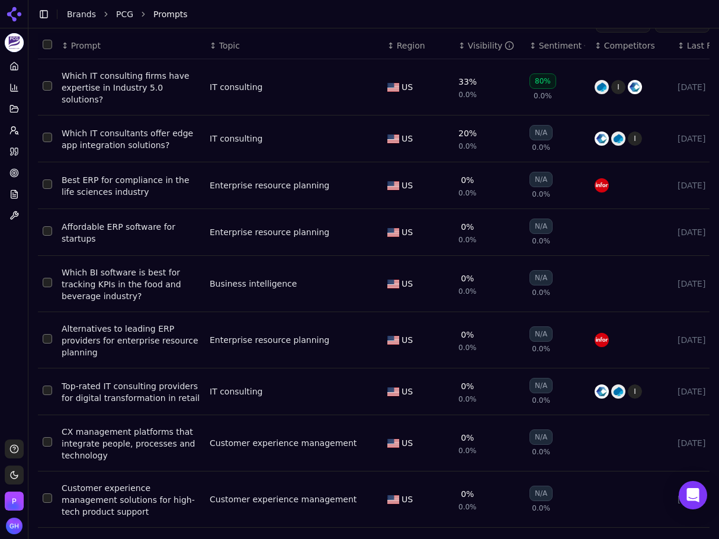
scroll to position [133, 0]
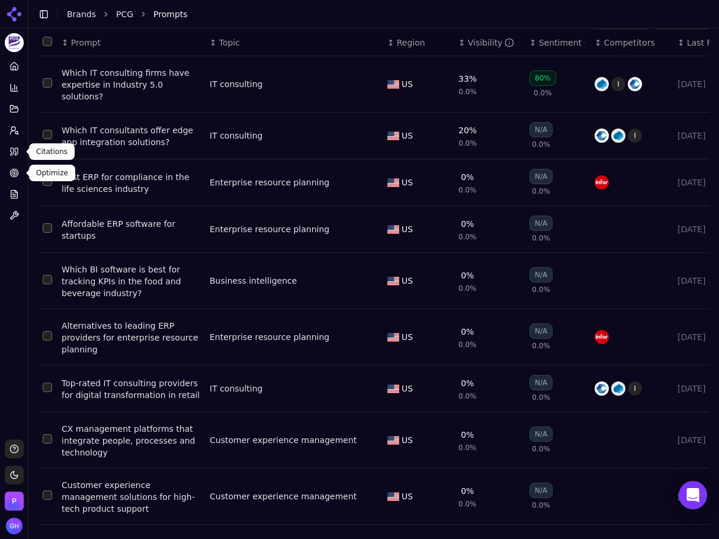
click at [11, 154] on icon at bounding box center [12, 151] width 3 height 7
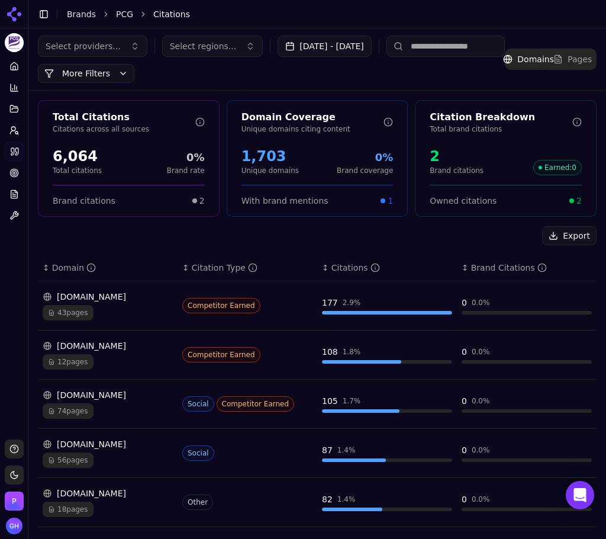
click at [99, 240] on div "Export" at bounding box center [317, 235] width 559 height 19
click at [567, 234] on button "Export" at bounding box center [570, 235] width 54 height 19
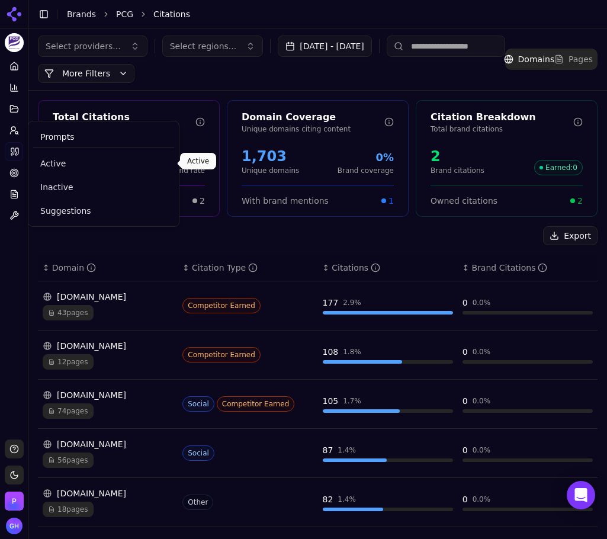
click at [43, 163] on span "Active" at bounding box center [103, 163] width 127 height 12
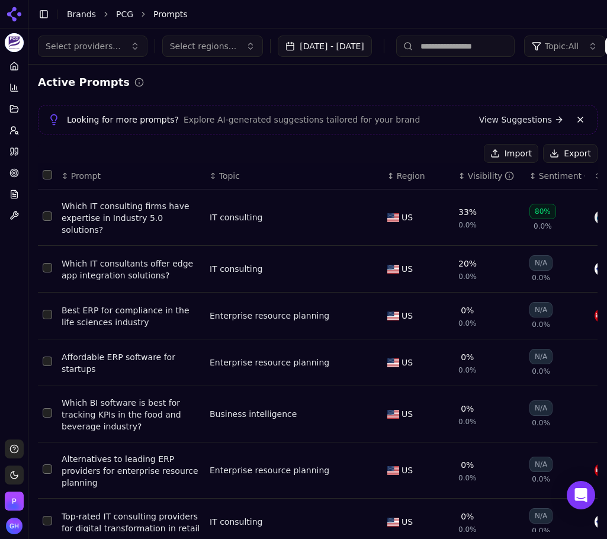
click at [550, 154] on button "Export" at bounding box center [570, 153] width 54 height 19
click at [301, 82] on div "Active Prompts" at bounding box center [317, 82] width 559 height 17
click at [74, 15] on link "Brands" at bounding box center [81, 13] width 29 height 9
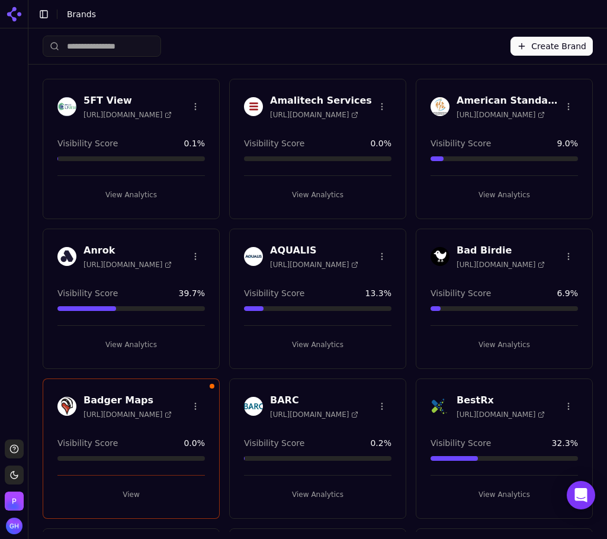
click at [134, 195] on button "View Analytics" at bounding box center [130, 194] width 147 height 19
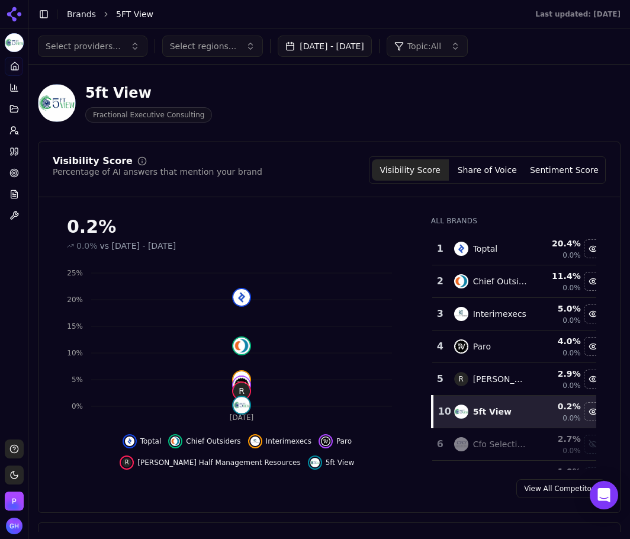
click at [346, 34] on div "Select providers... Select regions... [DATE] - [DATE] Topic: All" at bounding box center [328, 46] width 601 height 36
click at [344, 41] on button "[DATE] - [DATE]" at bounding box center [325, 46] width 94 height 21
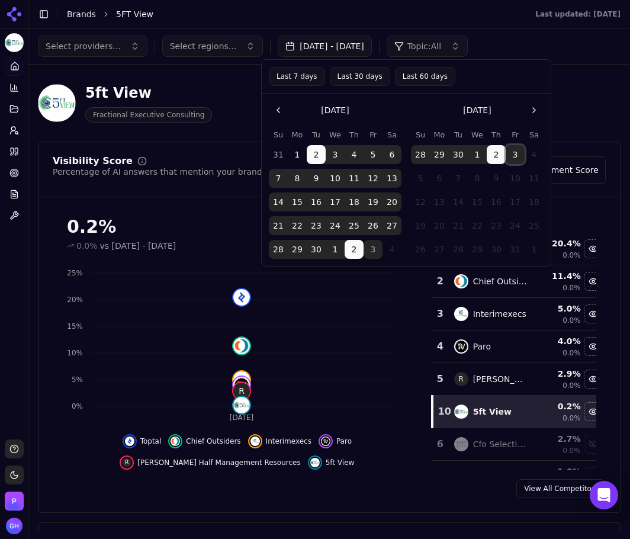
click at [517, 156] on button "3" at bounding box center [514, 154] width 19 height 19
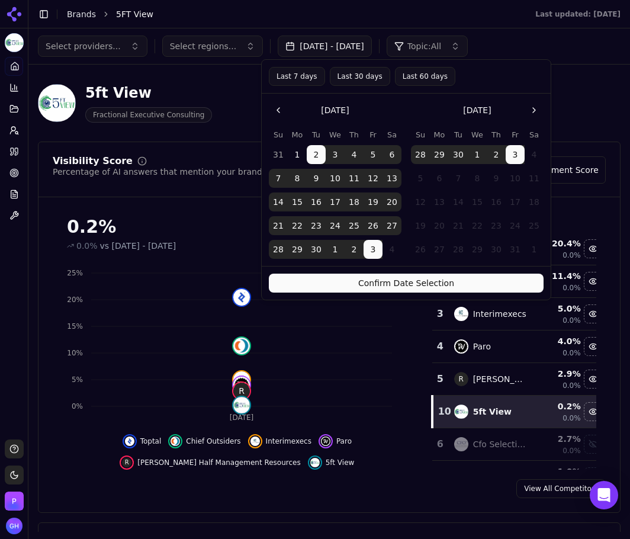
click at [459, 287] on button "Confirm Date Selection" at bounding box center [406, 282] width 275 height 19
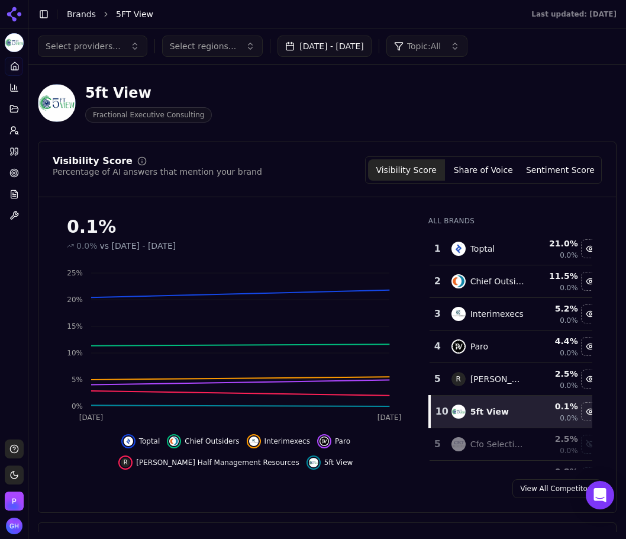
click at [279, 198] on div "Visibility Score Percentage of AI answers that mention your brand Visibility Sc…" at bounding box center [327, 326] width 579 height 371
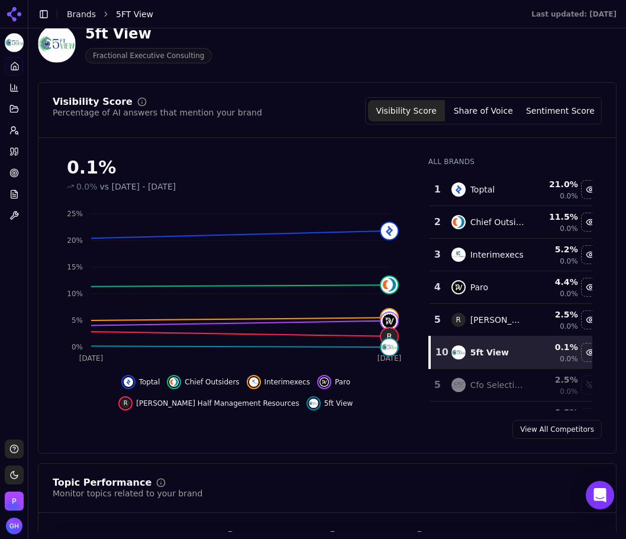
scroll to position [118, 0]
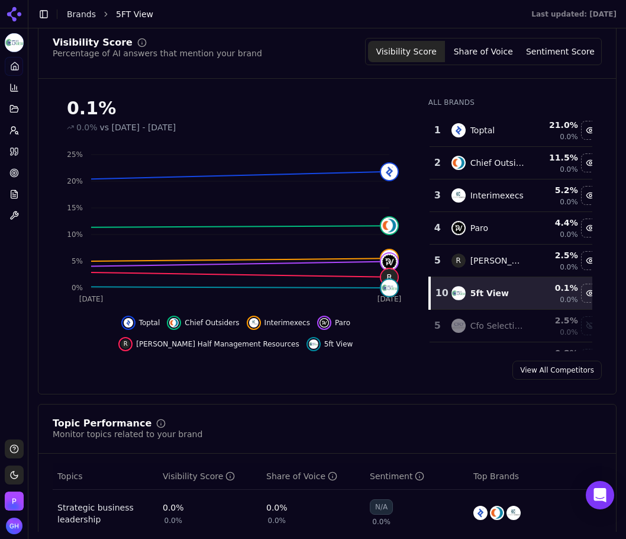
click at [492, 53] on button "Share of Voice" at bounding box center [483, 51] width 77 height 21
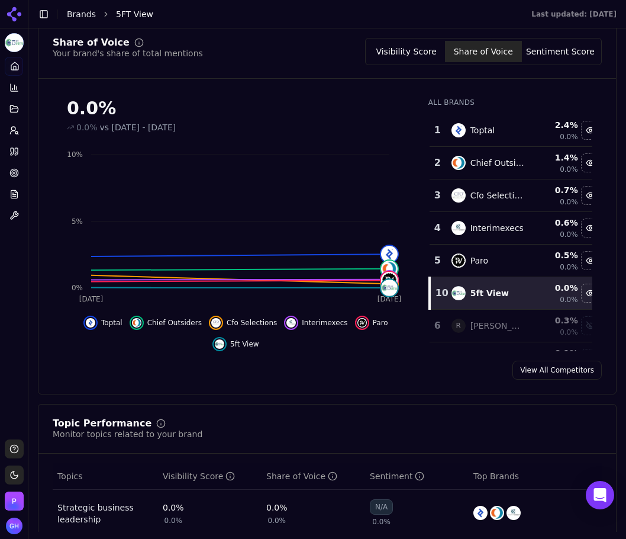
click at [553, 57] on button "Sentiment Score" at bounding box center [560, 51] width 77 height 21
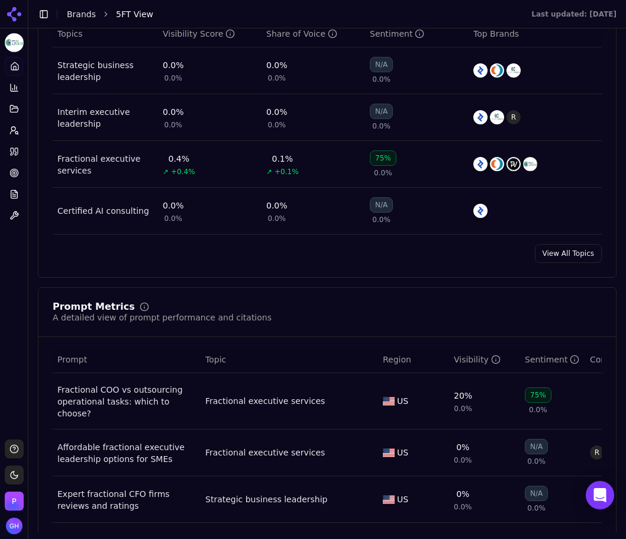
scroll to position [769, 0]
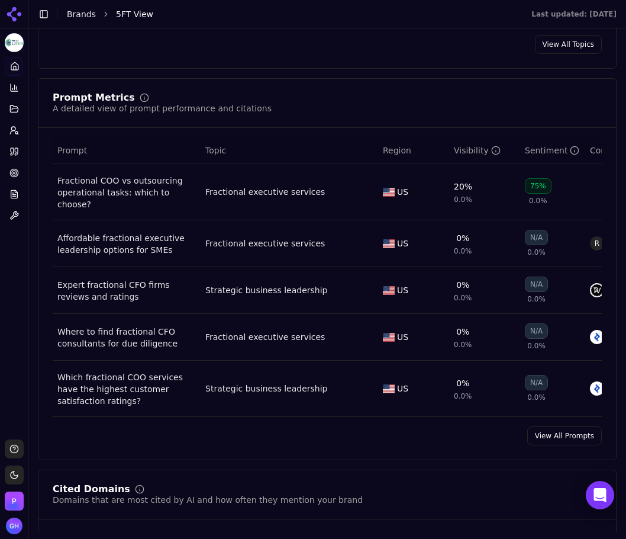
click at [552, 442] on link "View All Prompts" at bounding box center [564, 435] width 75 height 19
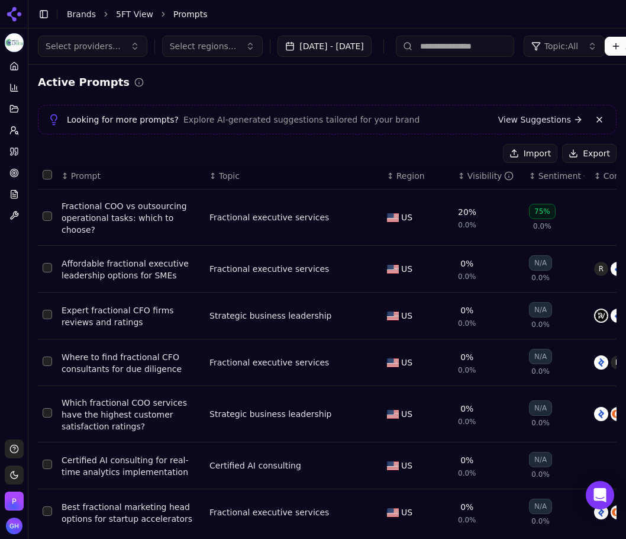
click at [579, 145] on button "Export" at bounding box center [589, 153] width 54 height 19
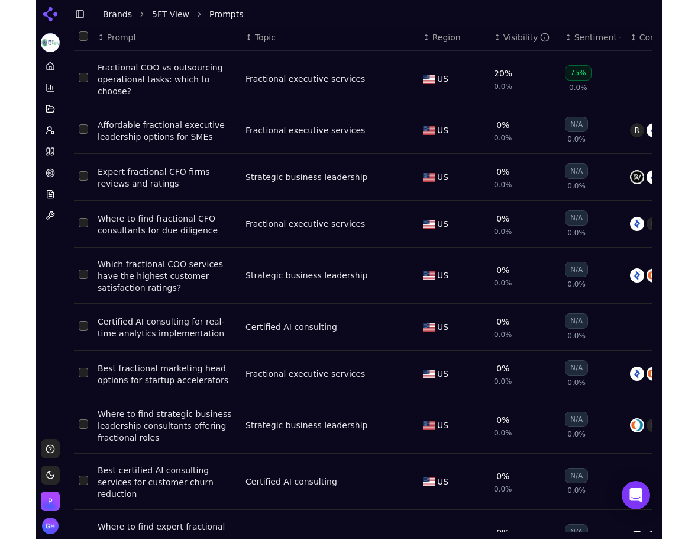
scroll to position [139, 0]
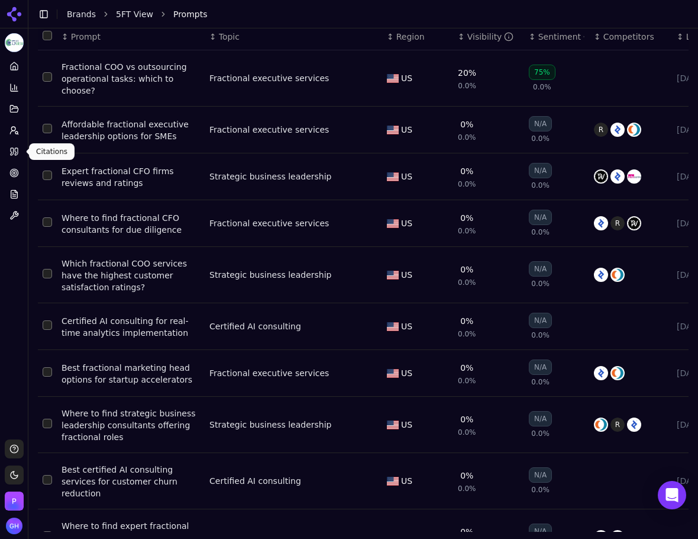
click at [7, 148] on link "Citations" at bounding box center [14, 151] width 18 height 19
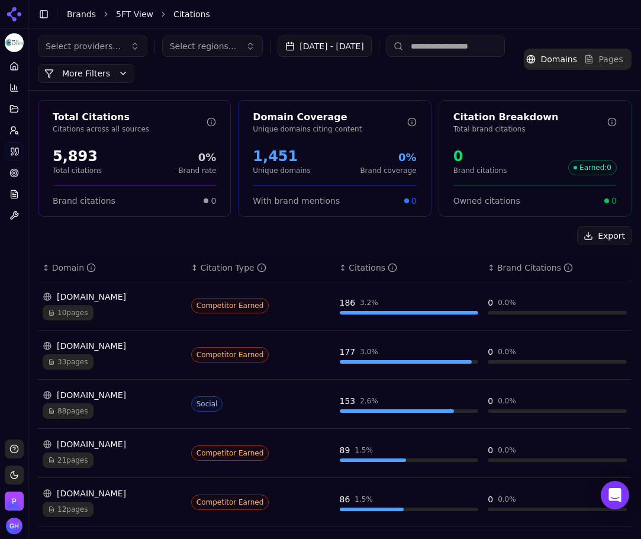
click at [609, 235] on button "Export" at bounding box center [604, 235] width 54 height 19
click at [504, 224] on div "Total Citations Citations across all sources 5,893 Total citations 0% Brand rat…" at bounding box center [334, 451] width 613 height 720
click at [6, 44] on html "5FT View Platform Home Competition Topics Prompts Citations Optimize Reports To…" at bounding box center [320, 269] width 641 height 539
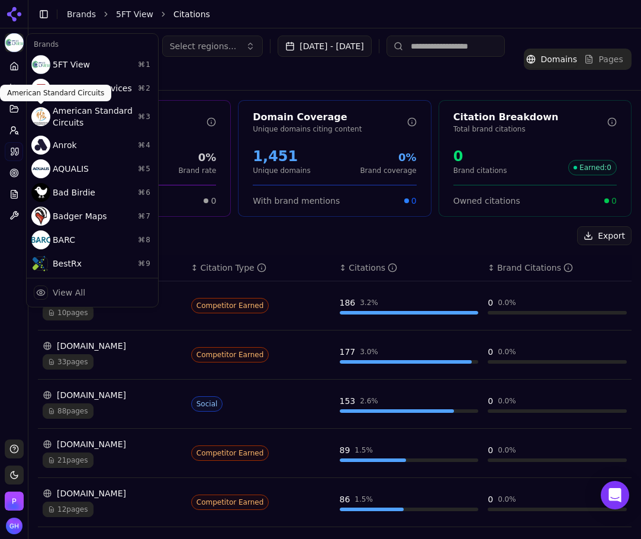
click at [12, 62] on html "5FT View Platform Home Competition Topics Prompts Citations Optimize Reports To…" at bounding box center [320, 269] width 641 height 539
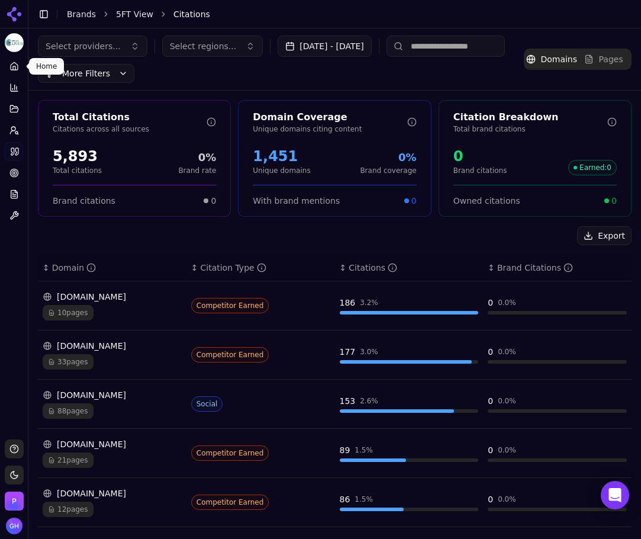
click at [13, 66] on icon at bounding box center [13, 66] width 9 height 9
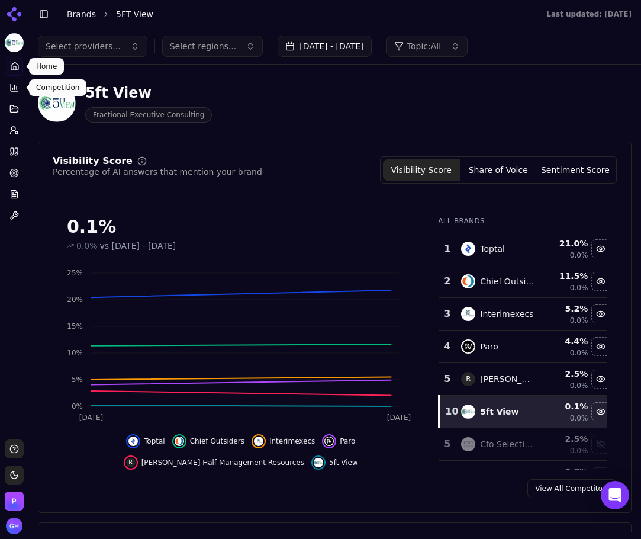
click at [16, 40] on html "5FT View Platform Home Competition Topics Prompts Citations Optimize Reports To…" at bounding box center [320, 269] width 641 height 539
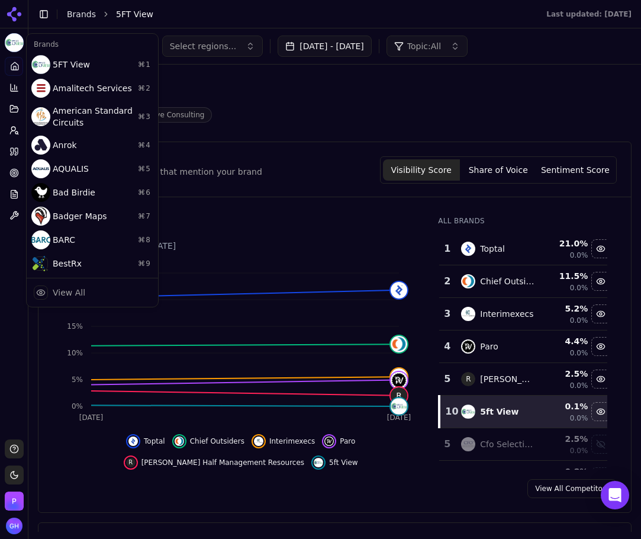
click at [55, 15] on html "5FT View Platform Home Competition Topics Prompts Citations Optimize Reports To…" at bounding box center [320, 269] width 641 height 539
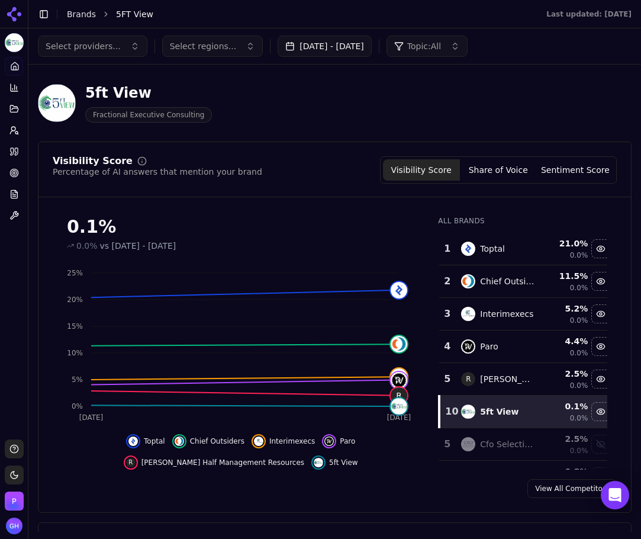
click at [73, 15] on link "Brands" at bounding box center [81, 13] width 29 height 9
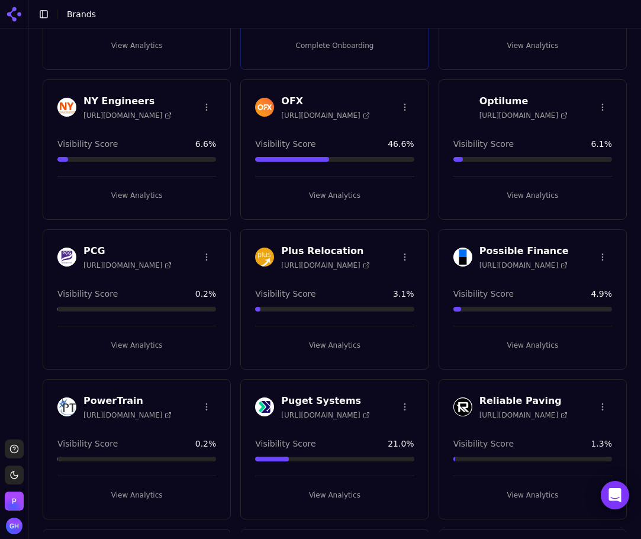
scroll to position [2663, 0]
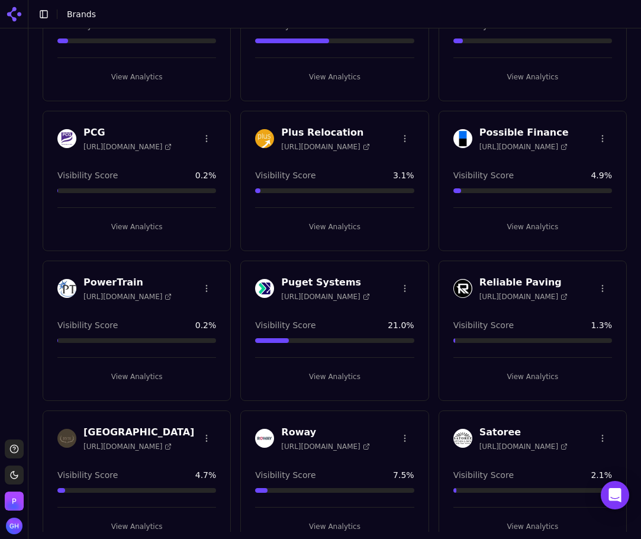
click at [131, 236] on div "PCG [URL][DOMAIN_NAME] Visibility Score 0.2 % View Analytics" at bounding box center [137, 181] width 188 height 140
click at [156, 217] on button "View Analytics" at bounding box center [136, 226] width 159 height 19
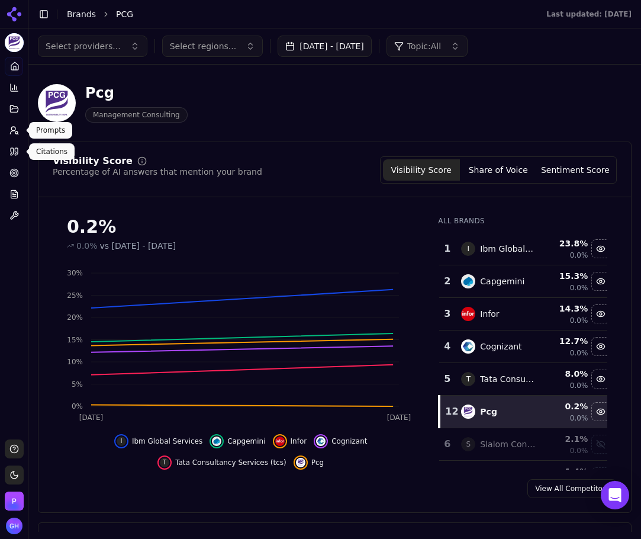
click at [8, 143] on link "Citations" at bounding box center [14, 151] width 18 height 19
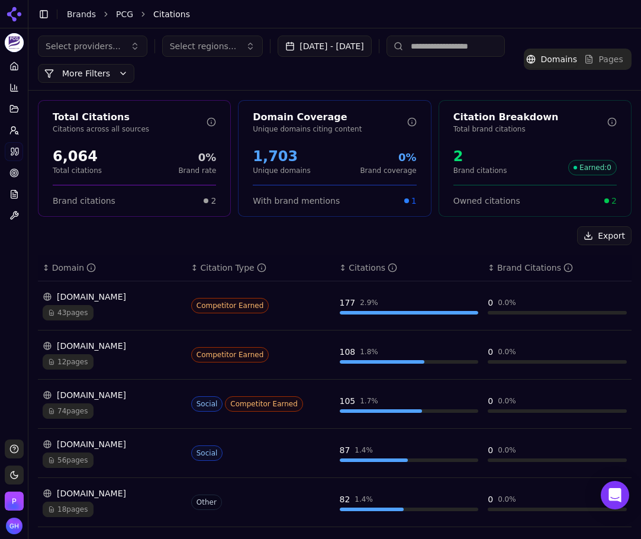
click at [16, 21] on icon at bounding box center [14, 14] width 19 height 19
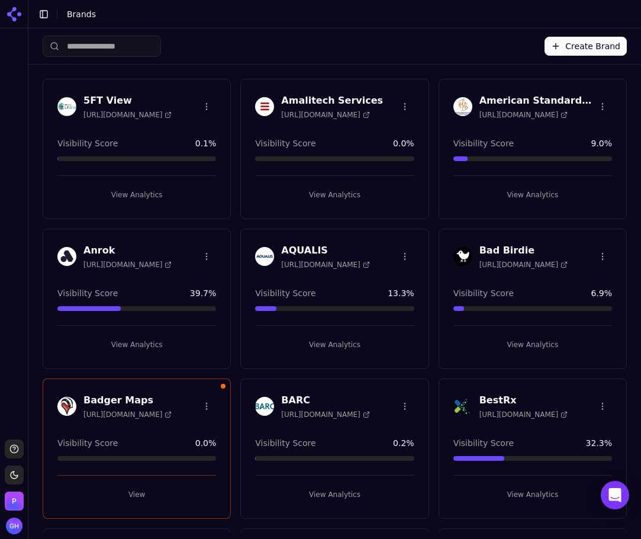
click at [117, 198] on button "View Analytics" at bounding box center [136, 194] width 159 height 19
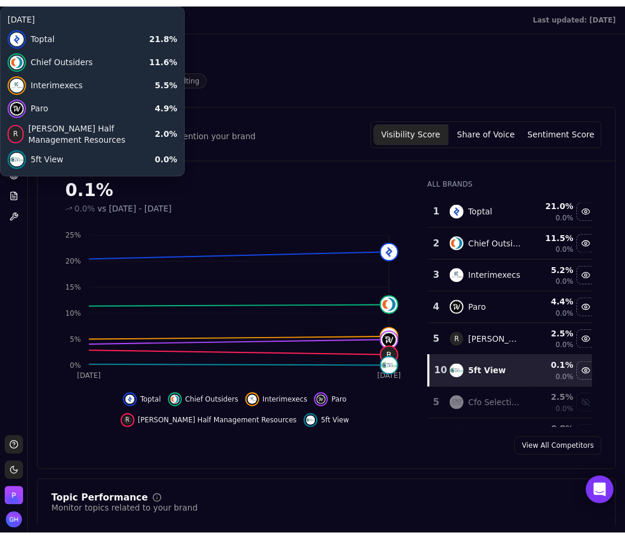
scroll to position [59, 0]
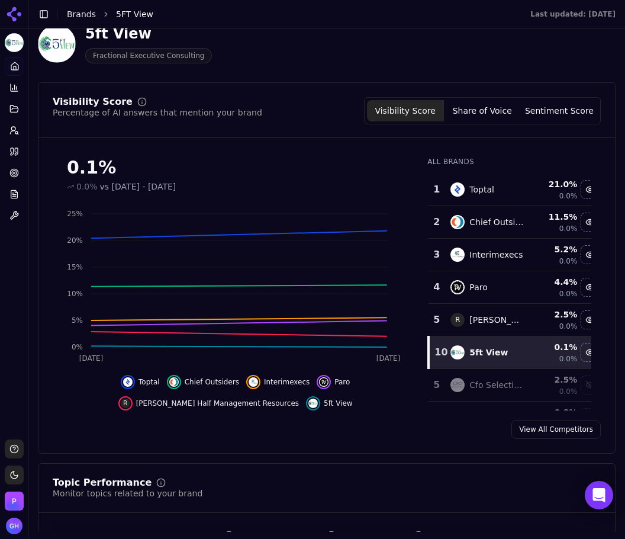
click at [407, 484] on div "Topic Performance Monitor topics related to your brand" at bounding box center [327, 488] width 548 height 21
click at [475, 119] on button "Share of Voice" at bounding box center [482, 110] width 77 height 21
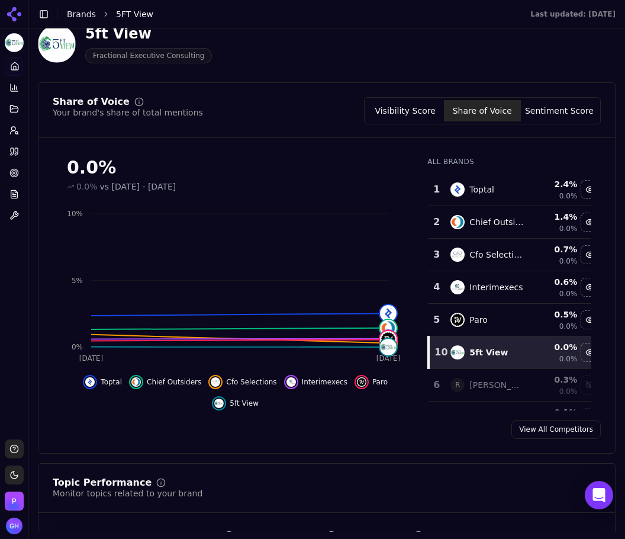
drag, startPoint x: 558, startPoint y: 115, endPoint x: 297, endPoint y: 128, distance: 260.8
click at [558, 115] on button "Sentiment Score" at bounding box center [559, 110] width 77 height 21
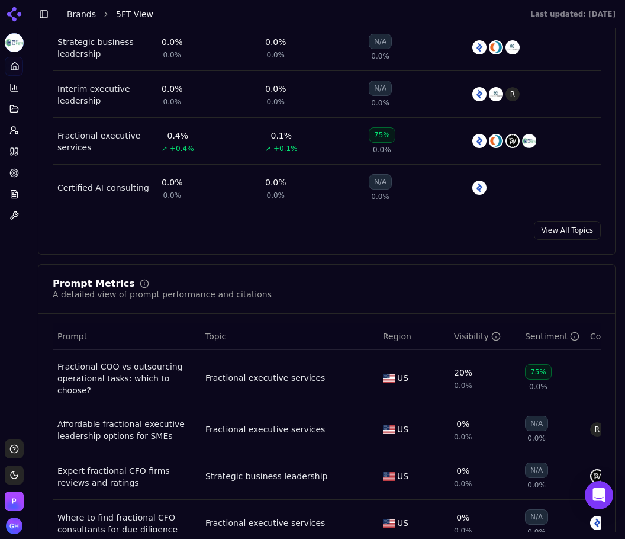
scroll to position [710, 0]
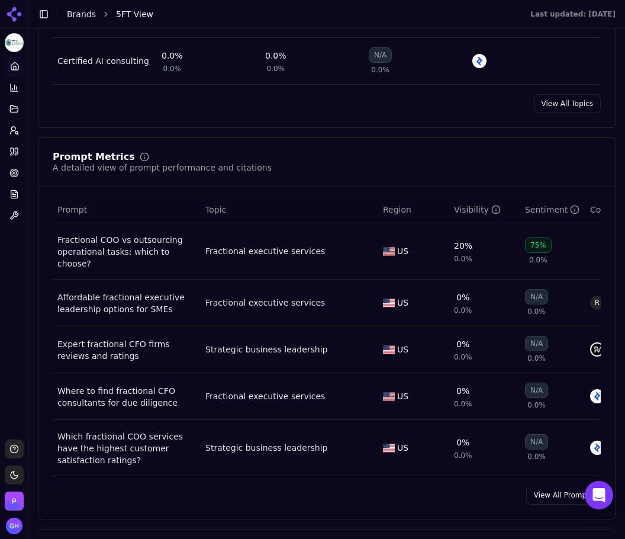
drag, startPoint x: 542, startPoint y: 483, endPoint x: 550, endPoint y: 497, distance: 15.9
click at [542, 483] on div "Prompt Metrics A detailed view of prompt performance and citations Prompt Topic…" at bounding box center [327, 328] width 578 height 382
click at [550, 497] on link "View All Prompts" at bounding box center [563, 494] width 75 height 19
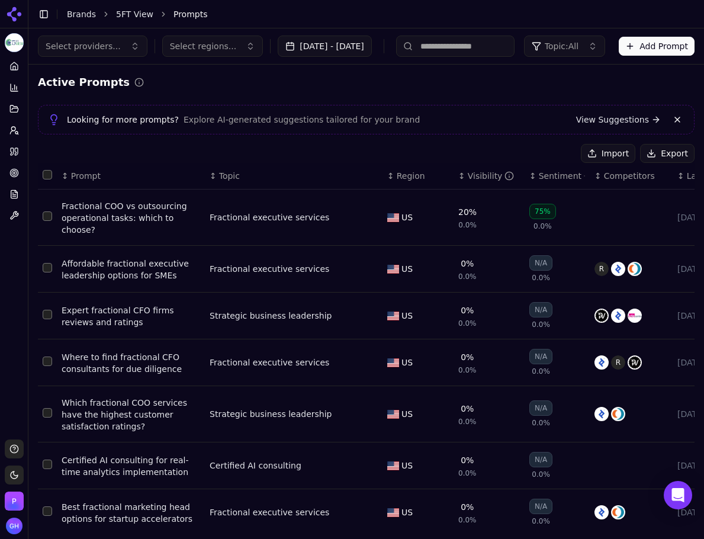
click at [620, 153] on button "Export" at bounding box center [667, 153] width 54 height 19
click at [6, 148] on link "Citations" at bounding box center [14, 151] width 18 height 19
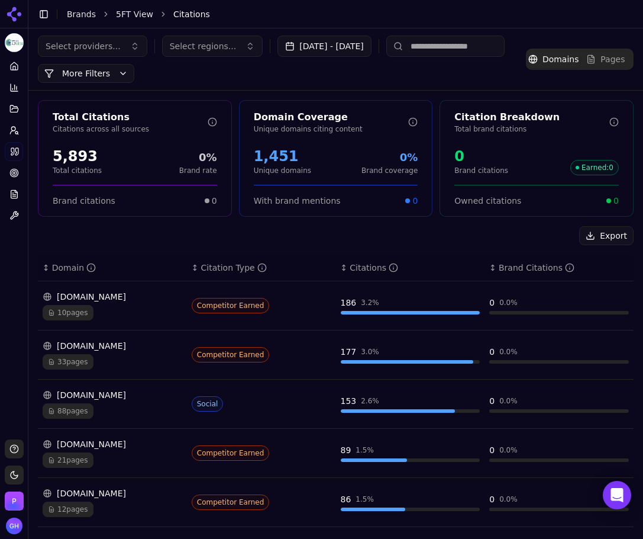
click at [93, 234] on div "Export" at bounding box center [336, 235] width 596 height 19
drag, startPoint x: 123, startPoint y: 181, endPoint x: 621, endPoint y: 216, distance: 499.0
click at [582, 241] on button "Export" at bounding box center [606, 235] width 54 height 19
click at [16, 69] on icon at bounding box center [13, 66] width 9 height 9
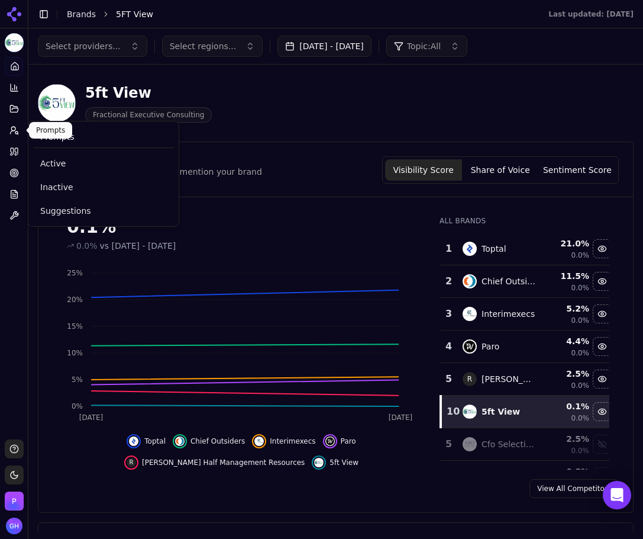
click at [9, 134] on button "Prompts" at bounding box center [14, 130] width 18 height 19
click at [53, 171] on link "Active" at bounding box center [103, 163] width 141 height 21
